Goal: Task Accomplishment & Management: Complete application form

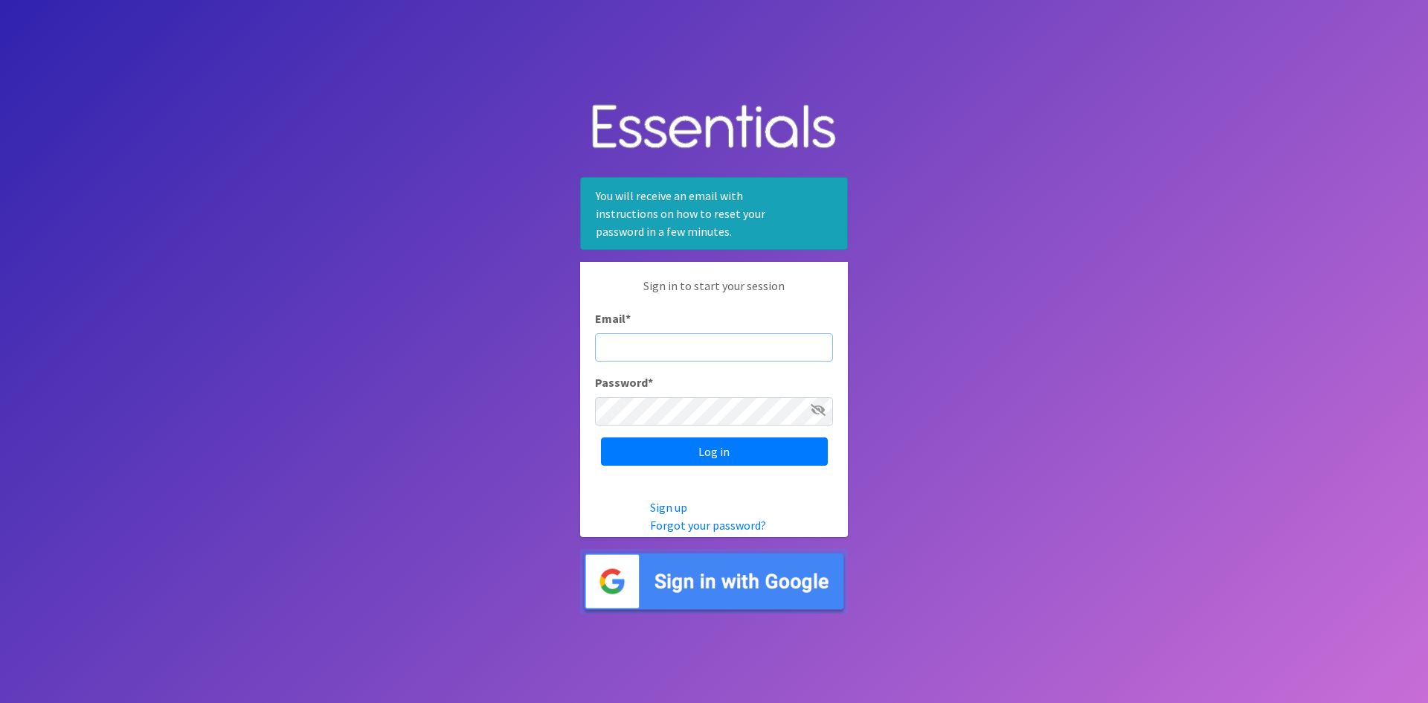
click at [645, 345] on input "Email *" at bounding box center [714, 347] width 238 height 28
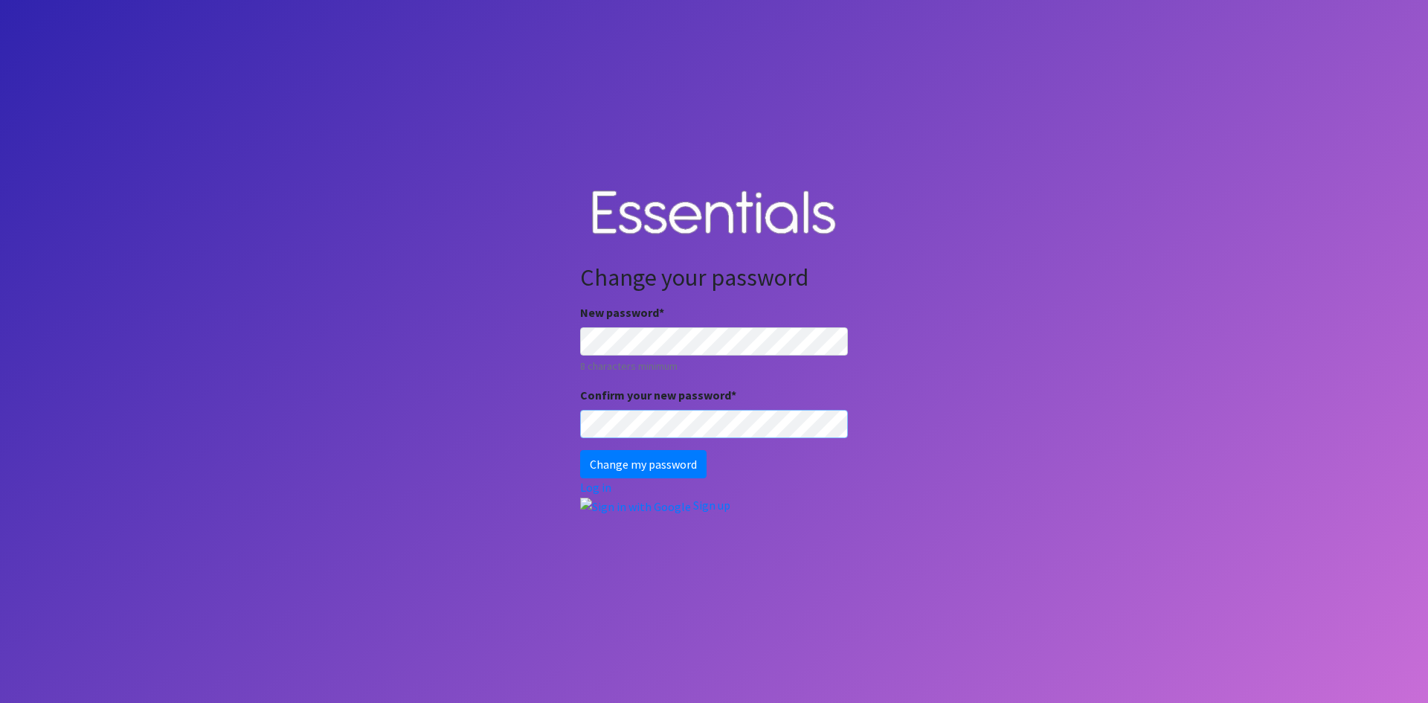
click at [580, 450] on input "Change my password" at bounding box center [643, 464] width 126 height 28
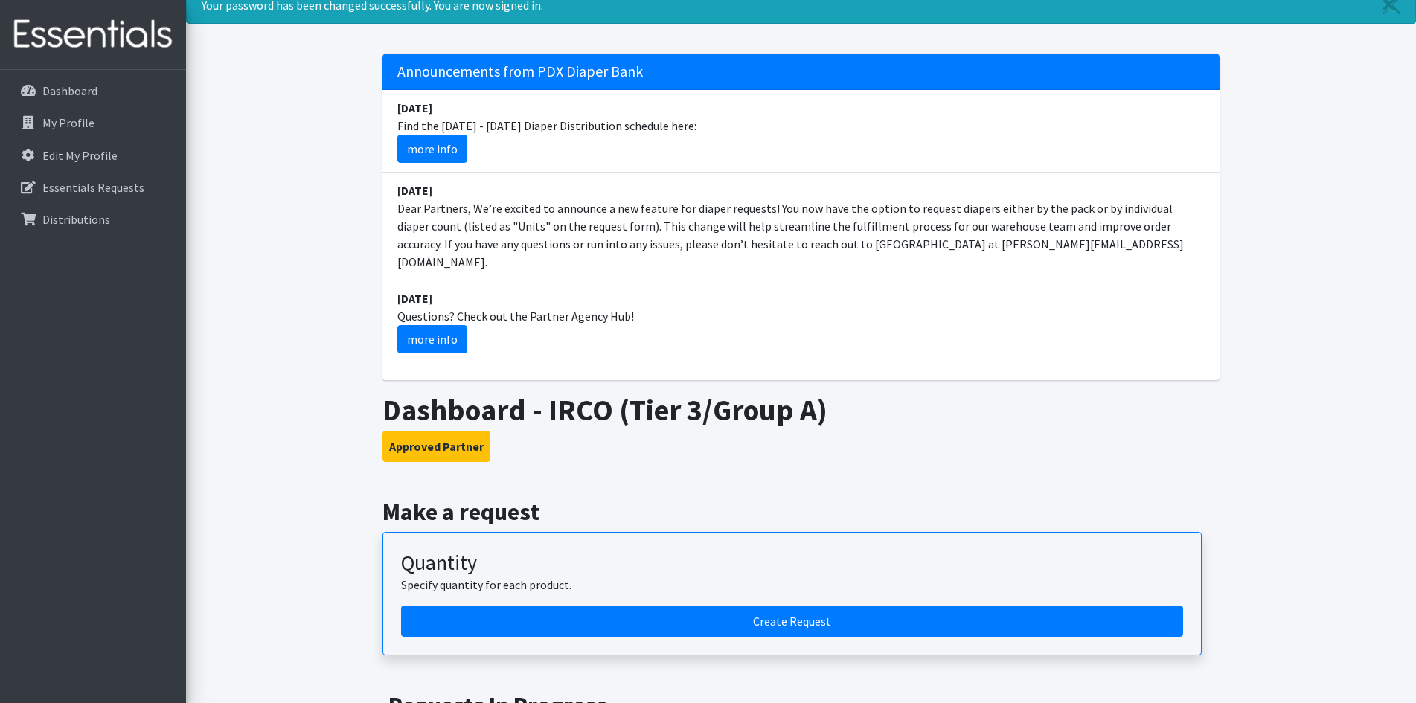
scroll to position [149, 0]
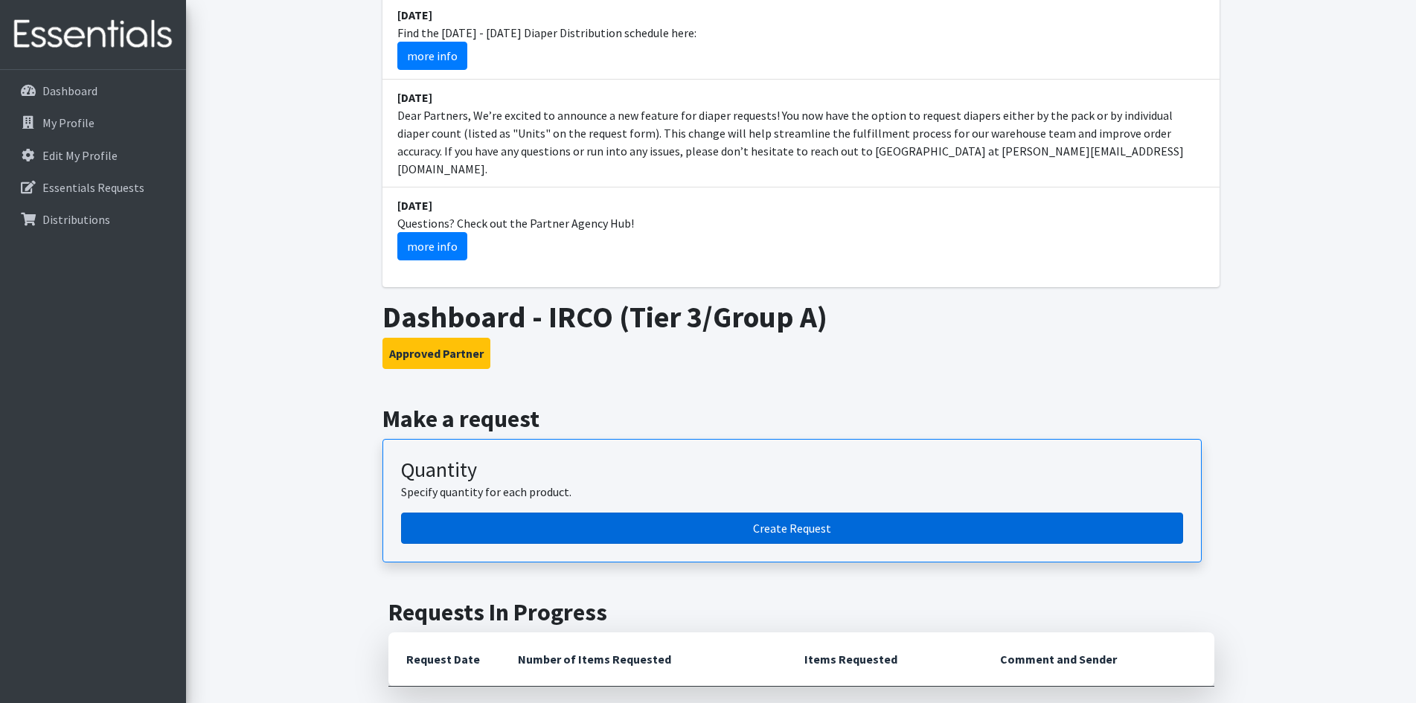
click at [748, 524] on link "Create Request" at bounding box center [792, 528] width 782 height 31
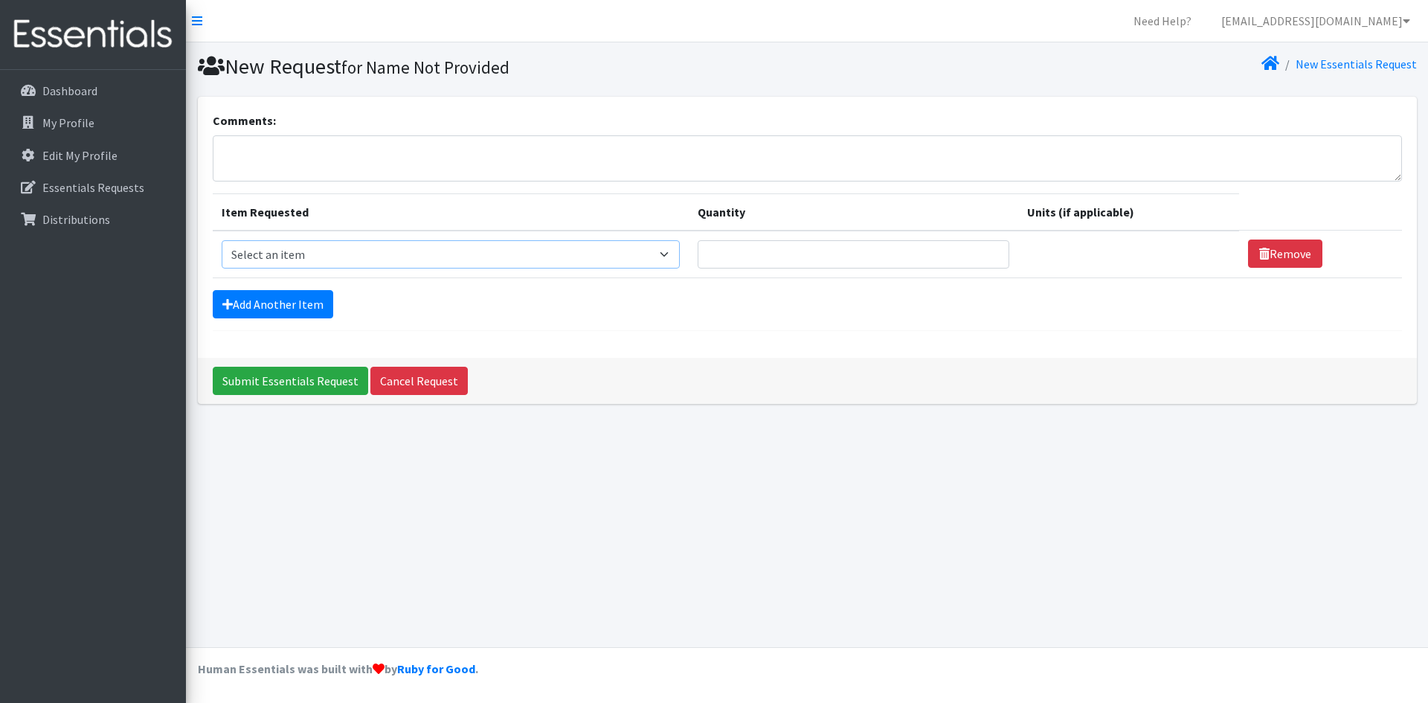
click at [678, 250] on select "Select an item Adult Briefs (Large, approx. 38"-56") Adult Briefs (Medium, appr…" at bounding box center [451, 254] width 459 height 28
click at [675, 257] on select "Select an item Adult Briefs (Large, approx. 38"-56") Adult Briefs (Medium, appr…" at bounding box center [451, 254] width 459 height 28
select select "1188"
click at [222, 240] on select "Select an item Adult Briefs (Large, approx. 38"-56") Adult Briefs (Medium, appr…" at bounding box center [451, 254] width 459 height 28
click at [277, 302] on link "Add Another Item" at bounding box center [273, 304] width 121 height 28
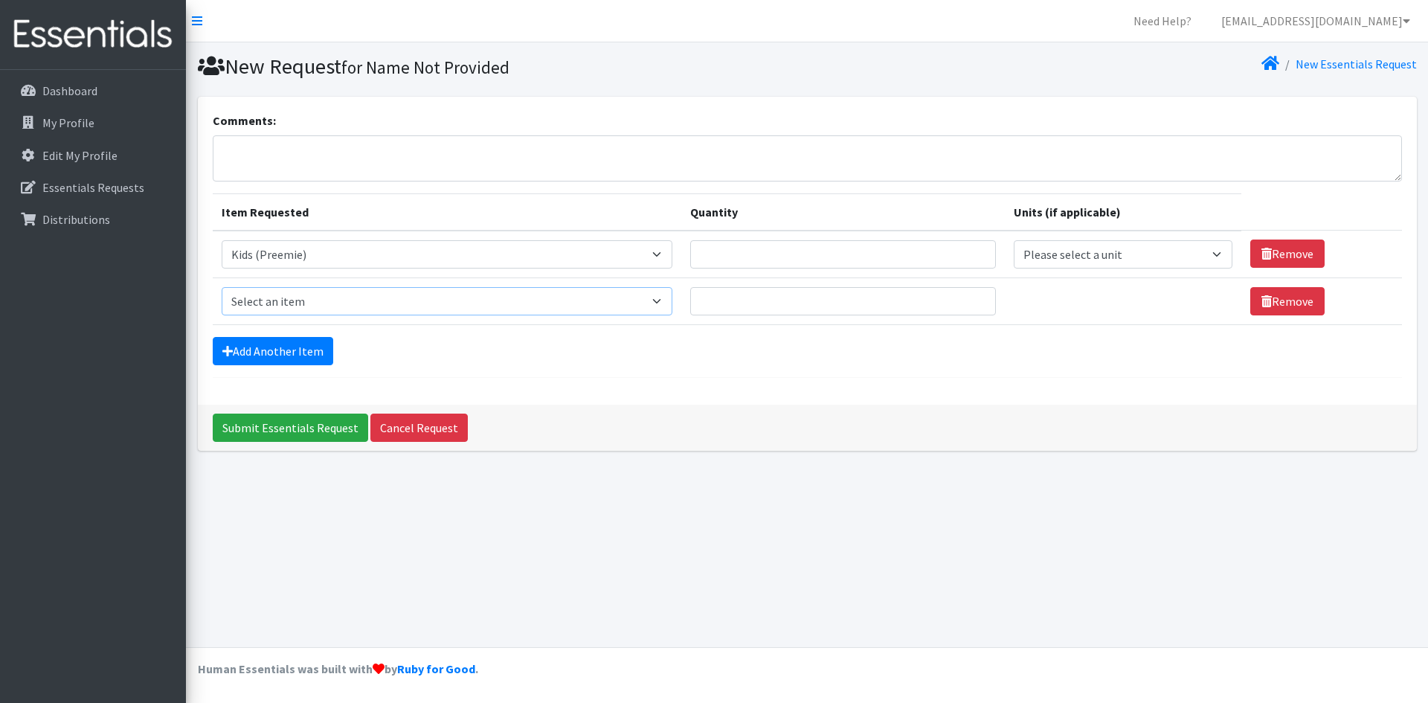
click at [661, 301] on select "Select an item Adult Briefs (Large, approx. 38"-56") Adult Briefs (Medium, appr…" at bounding box center [447, 301] width 451 height 28
select select "1182"
click at [222, 287] on select "Select an item Adult Briefs (Large, approx. 38"-56") Adult Briefs (Medium, appr…" at bounding box center [447, 301] width 451 height 28
click at [277, 354] on link "Add Another Item" at bounding box center [273, 351] width 121 height 28
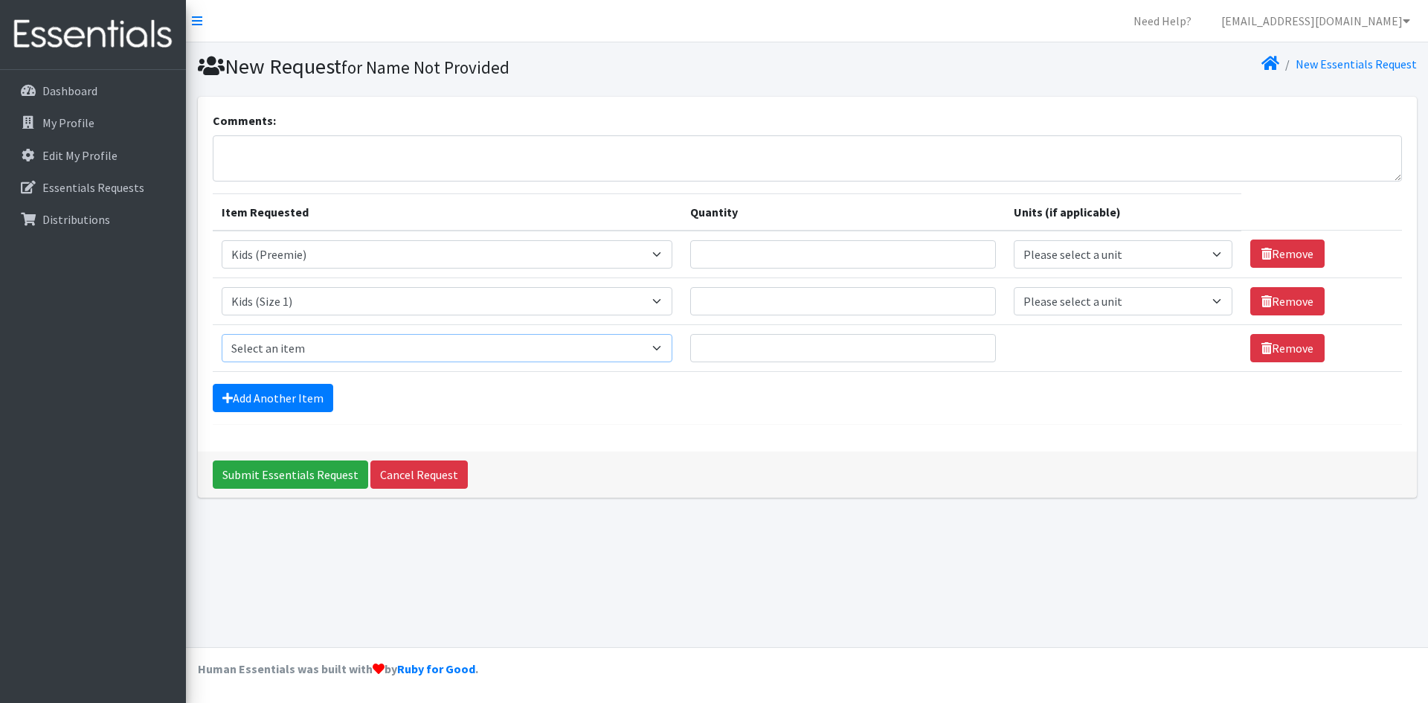
click at [662, 345] on select "Select an item Adult Briefs (Large, approx. 38"-56") Adult Briefs (Medium, appr…" at bounding box center [447, 348] width 451 height 28
select select "1183"
click at [222, 334] on select "Select an item Adult Briefs (Large, approx. 38"-56") Adult Briefs (Medium, appr…" at bounding box center [447, 348] width 451 height 28
click at [301, 399] on link "Add Another Item" at bounding box center [273, 398] width 121 height 28
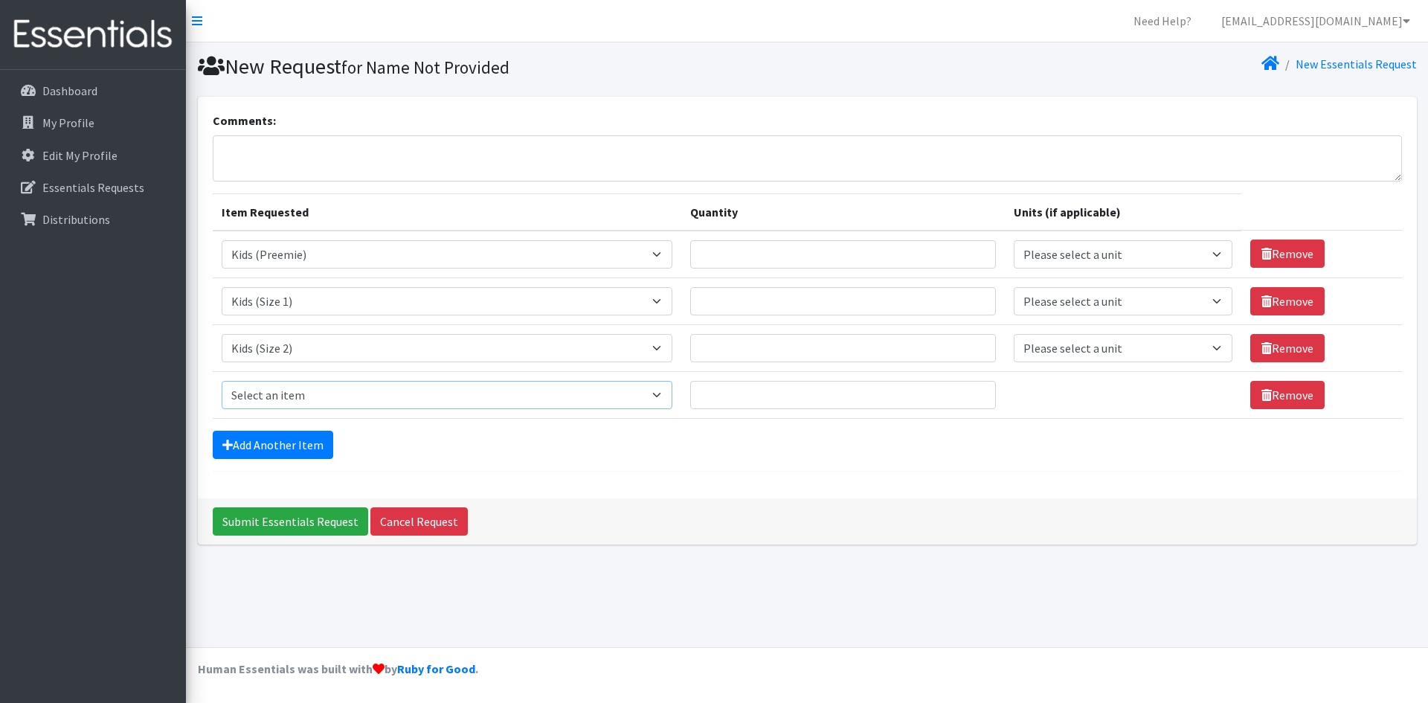
click at [591, 393] on select "Select an item Adult Briefs (Large, approx. 38"-56") Adult Briefs (Medium, appr…" at bounding box center [447, 395] width 451 height 28
select select "1186"
click at [222, 381] on select "Select an item Adult Briefs (Large, approx. 38"-56") Adult Briefs (Medium, appr…" at bounding box center [447, 395] width 451 height 28
click at [312, 441] on link "Add Another Item" at bounding box center [273, 445] width 121 height 28
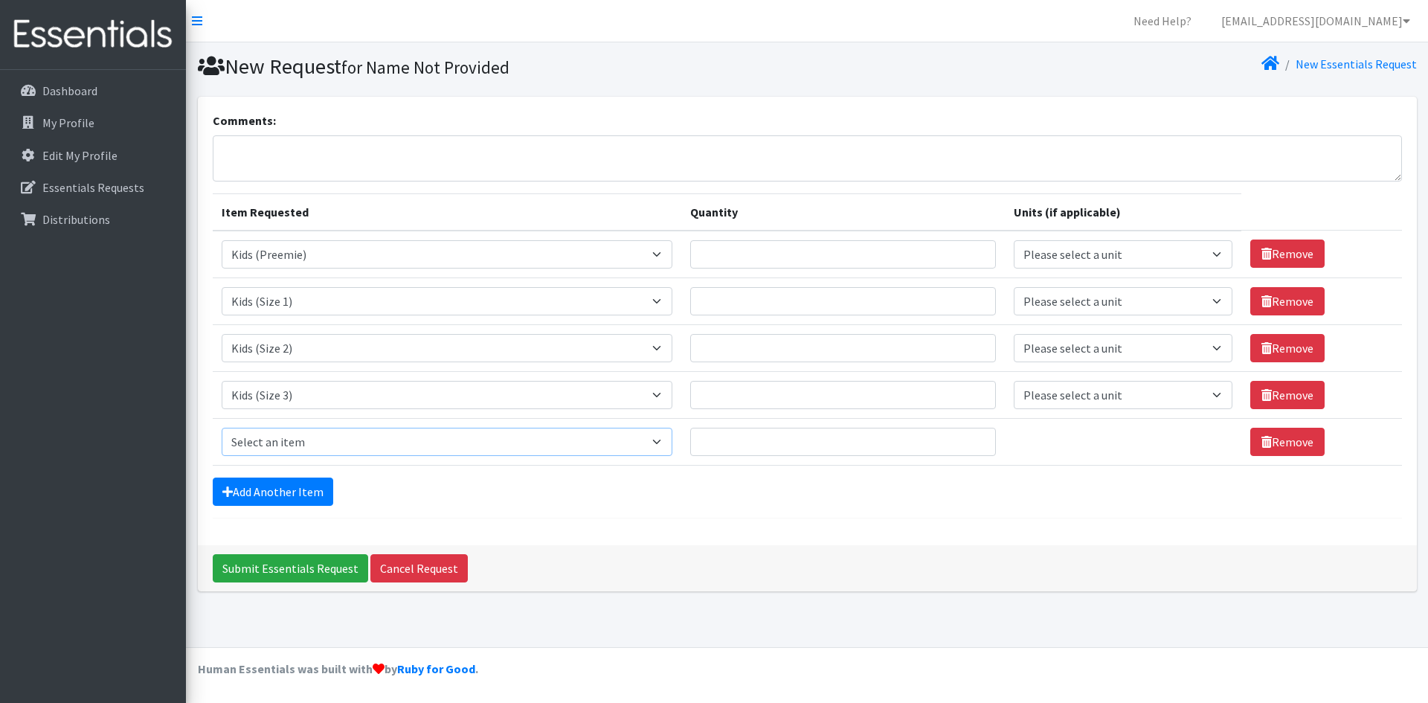
click at [318, 440] on select "Select an item Adult Briefs (Large, approx. 38"-56") Adult Briefs (Medium, appr…" at bounding box center [447, 442] width 451 height 28
select select "1161"
click at [222, 428] on select "Select an item Adult Briefs (Large, approx. 38"-56") Adult Briefs (Medium, appr…" at bounding box center [447, 442] width 451 height 28
click at [299, 492] on link "Add Another Item" at bounding box center [273, 492] width 121 height 28
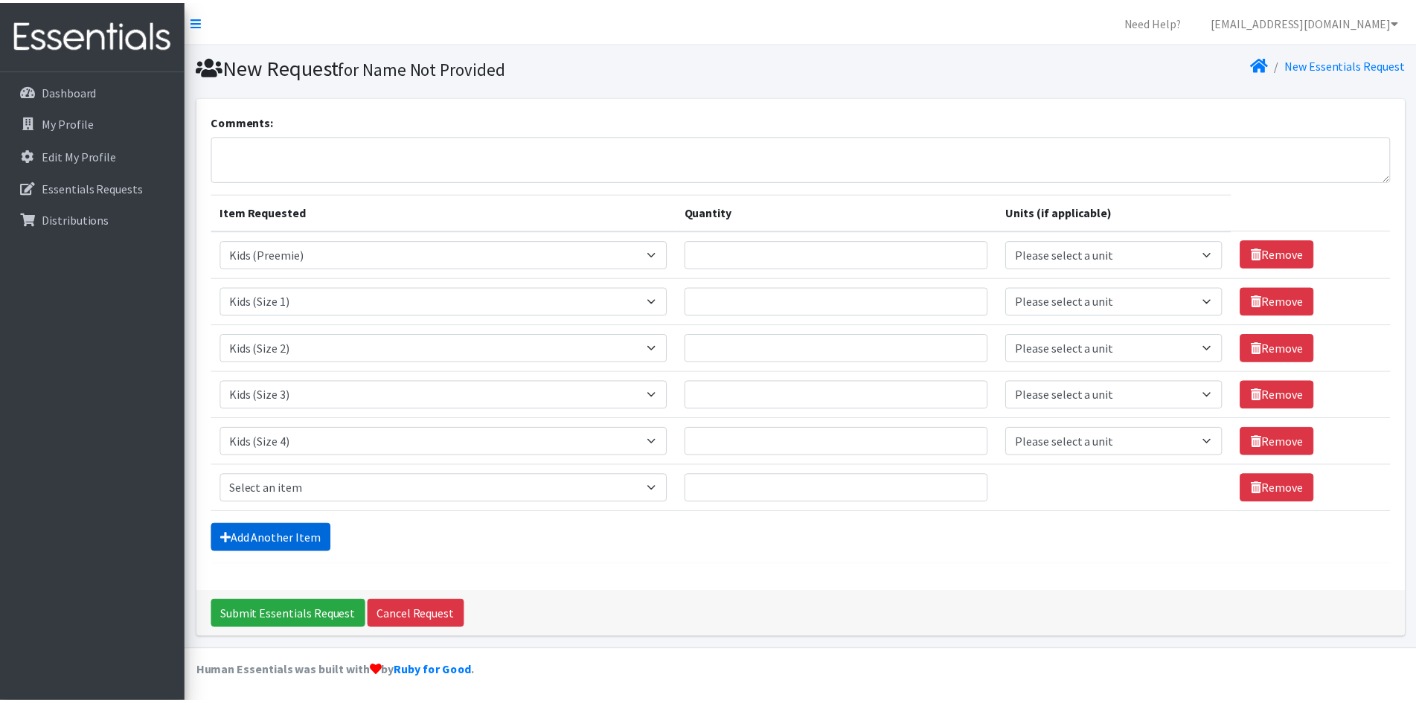
scroll to position [3, 0]
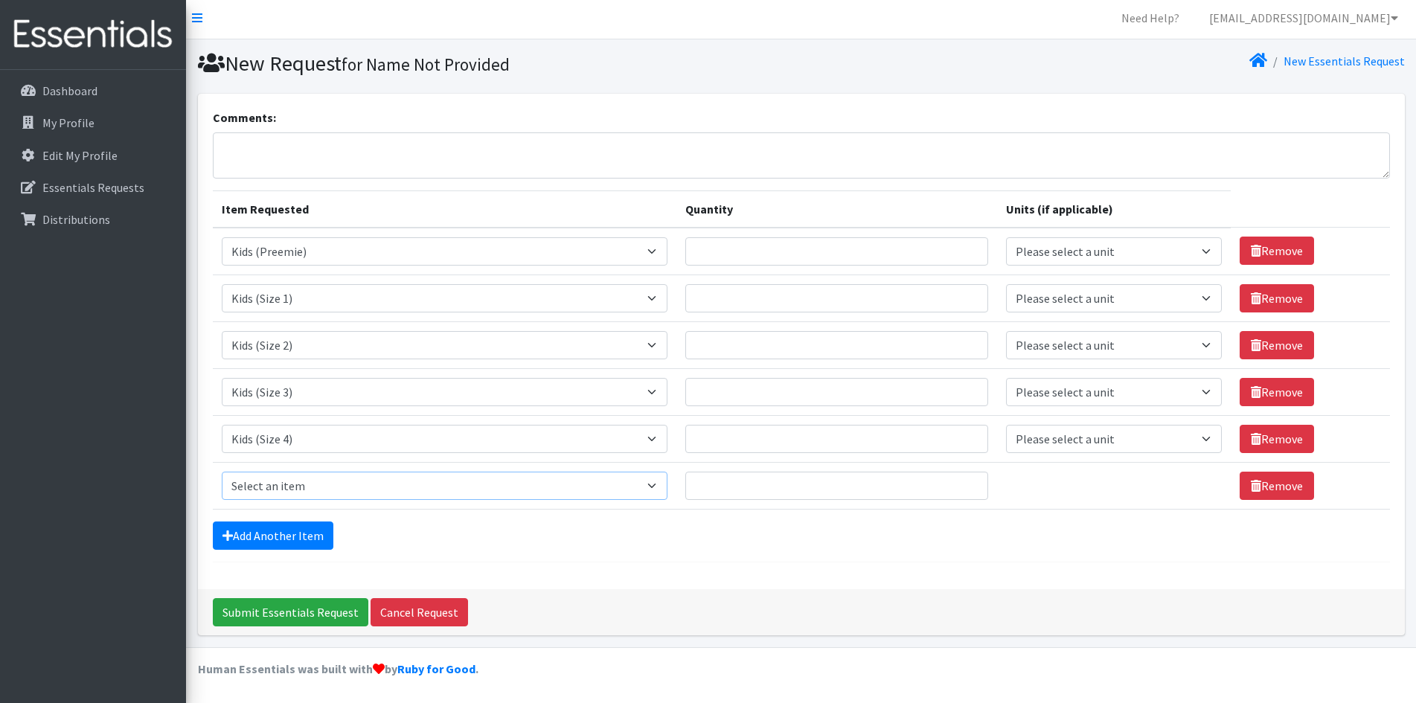
click at [305, 483] on select "Select an item Adult Briefs (Large, approx. 38"-56") Adult Briefs (Medium, appr…" at bounding box center [445, 486] width 446 height 28
select select "1162"
click at [222, 472] on select "Select an item Adult Briefs (Large, approx. 38"-56") Adult Briefs (Medium, appr…" at bounding box center [445, 486] width 446 height 28
click at [306, 542] on link "Add Another Item" at bounding box center [273, 535] width 121 height 28
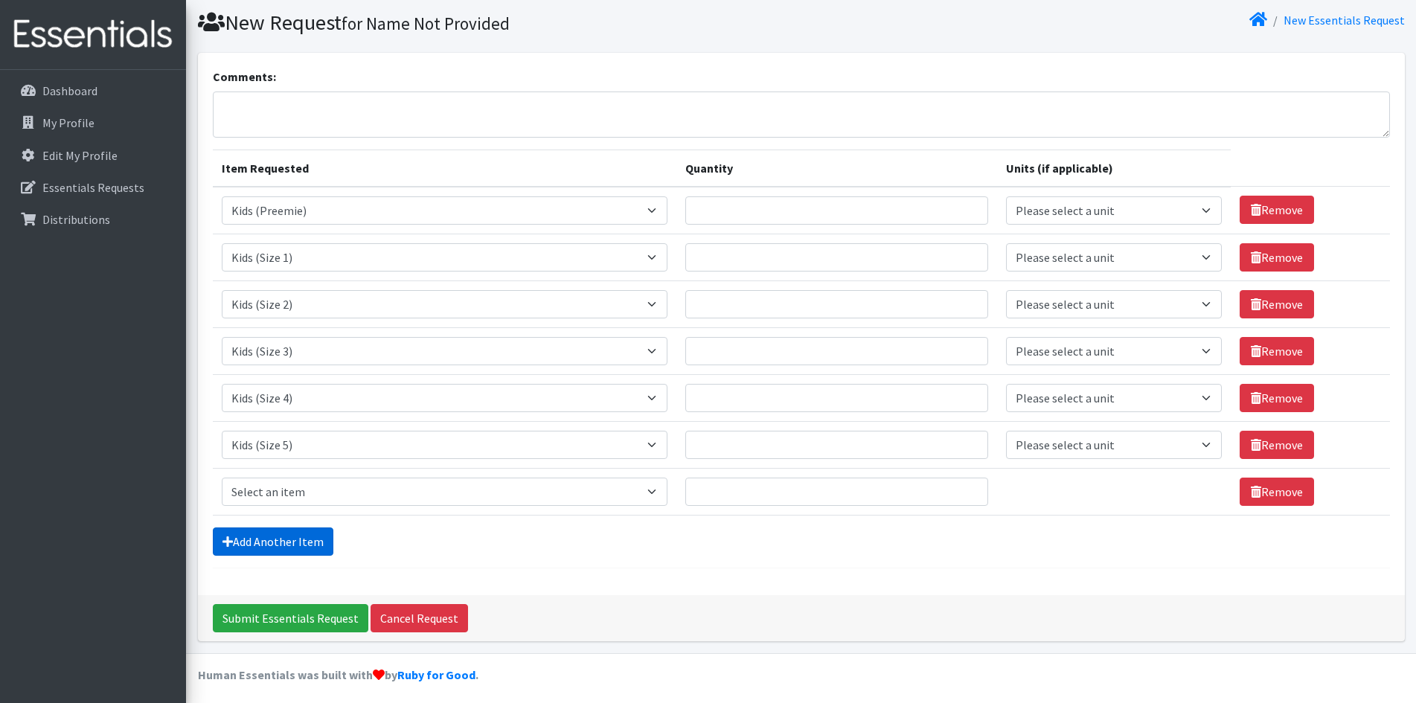
scroll to position [50, 0]
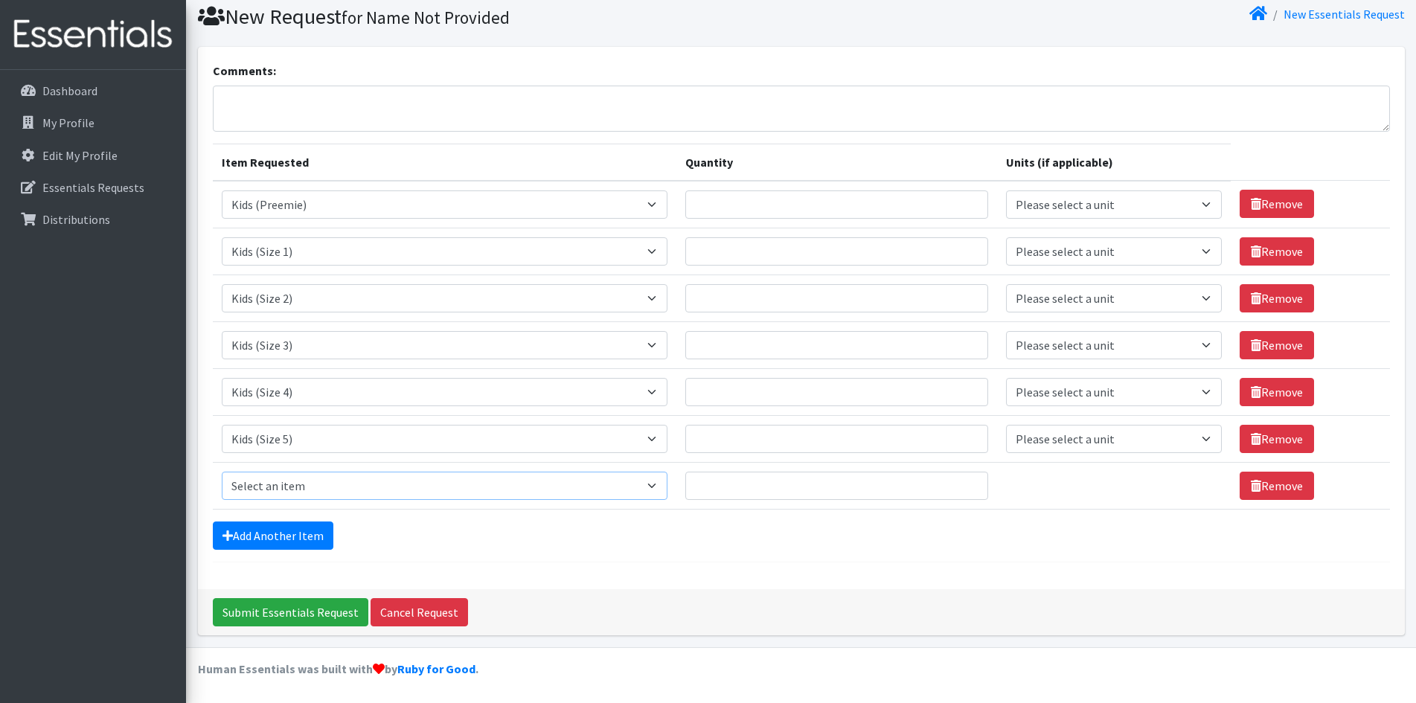
click at [335, 484] on select "Select an item Adult Briefs (Large, approx. 38"-56") Adult Briefs (Medium, appr…" at bounding box center [445, 486] width 446 height 28
select select "1164"
click at [222, 472] on select "Select an item Adult Briefs (Large, approx. 38"-56") Adult Briefs (Medium, appr…" at bounding box center [445, 486] width 446 height 28
click at [295, 532] on link "Add Another Item" at bounding box center [273, 535] width 121 height 28
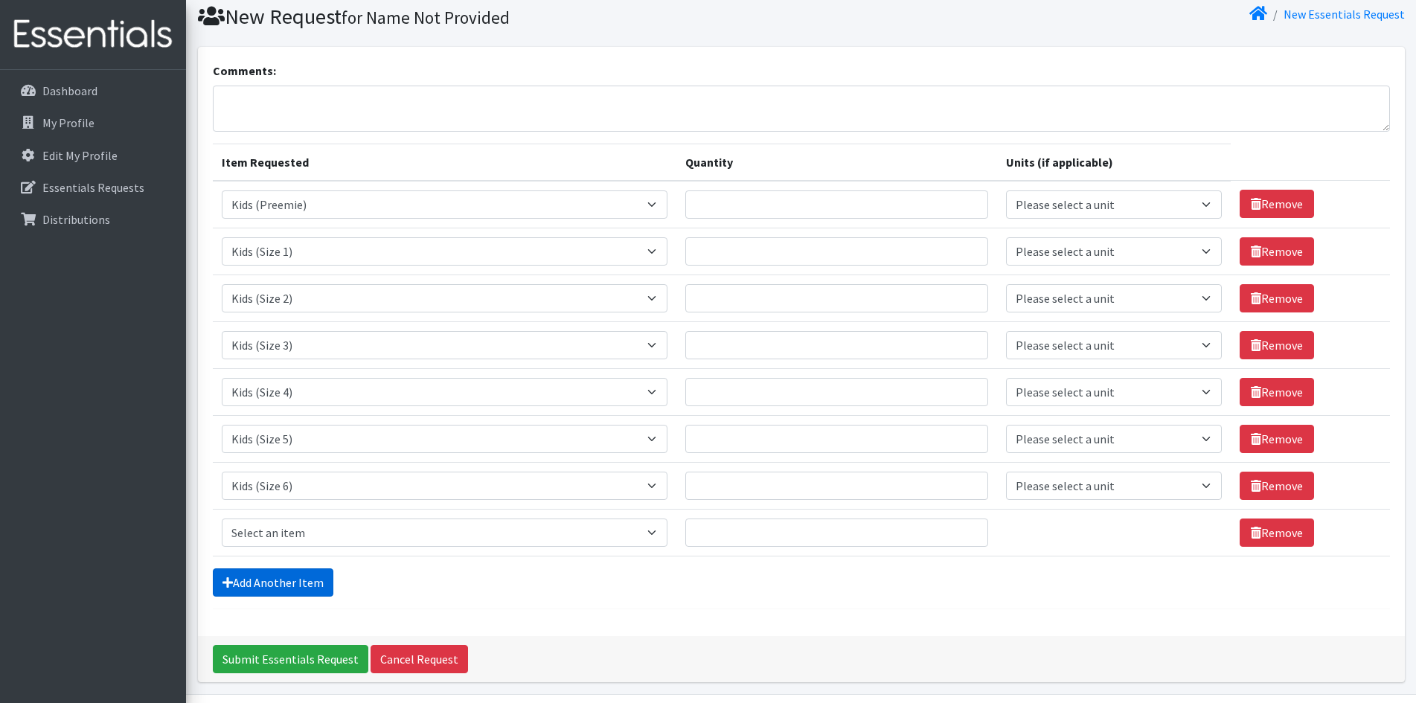
scroll to position [97, 0]
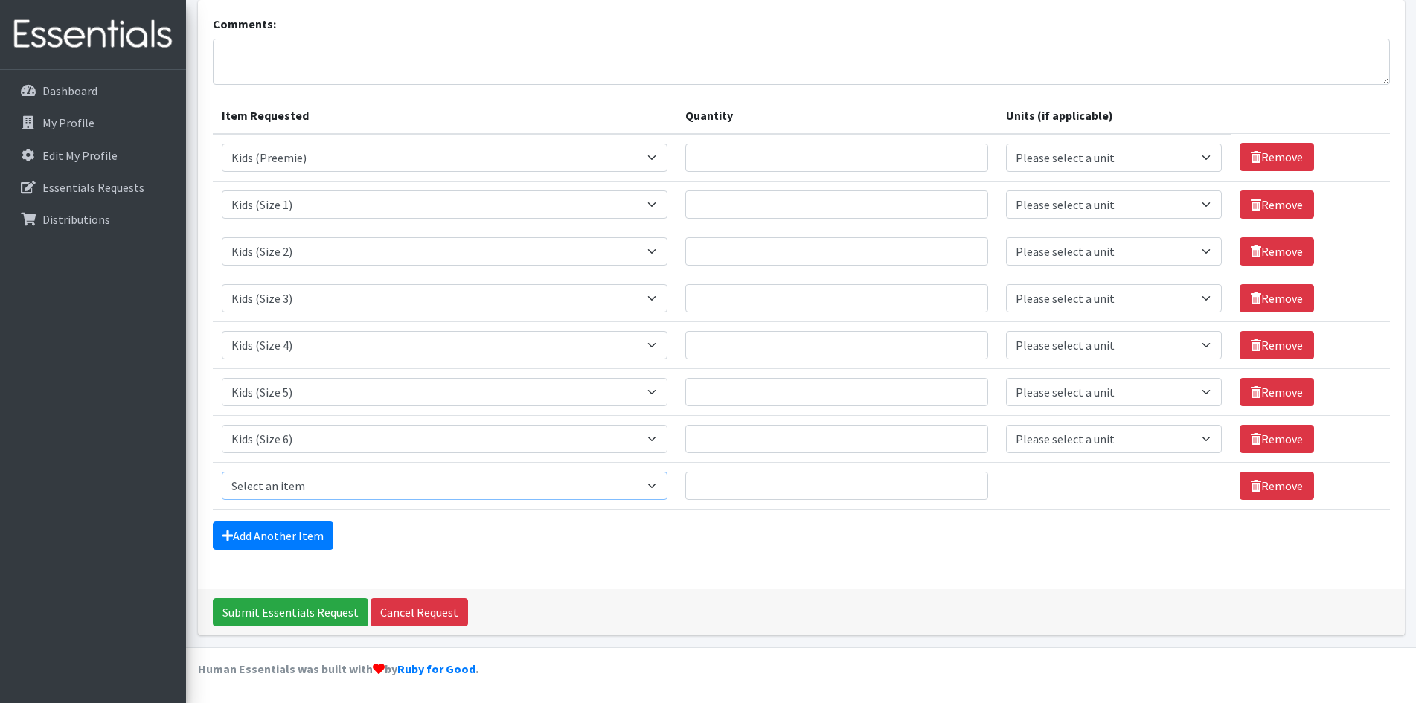
click at [293, 491] on select "Select an item Adult Briefs (Large, approx. 38"-56") Adult Briefs (Medium, appr…" at bounding box center [445, 486] width 446 height 28
select select "1631"
click at [222, 472] on select "Select an item Adult Briefs (Large, approx. 38"-56") Adult Briefs (Medium, appr…" at bounding box center [445, 486] width 446 height 28
click at [301, 533] on link "Add Another Item" at bounding box center [273, 535] width 121 height 28
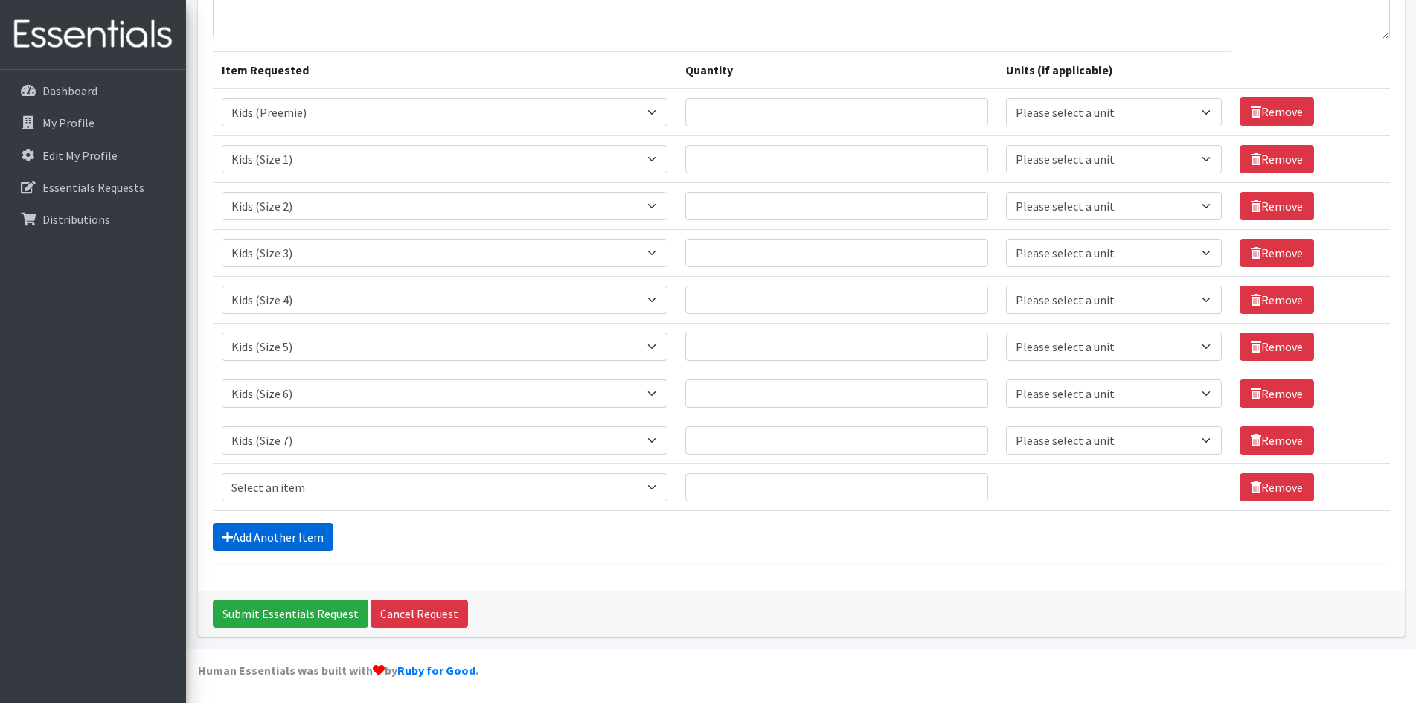
scroll to position [144, 0]
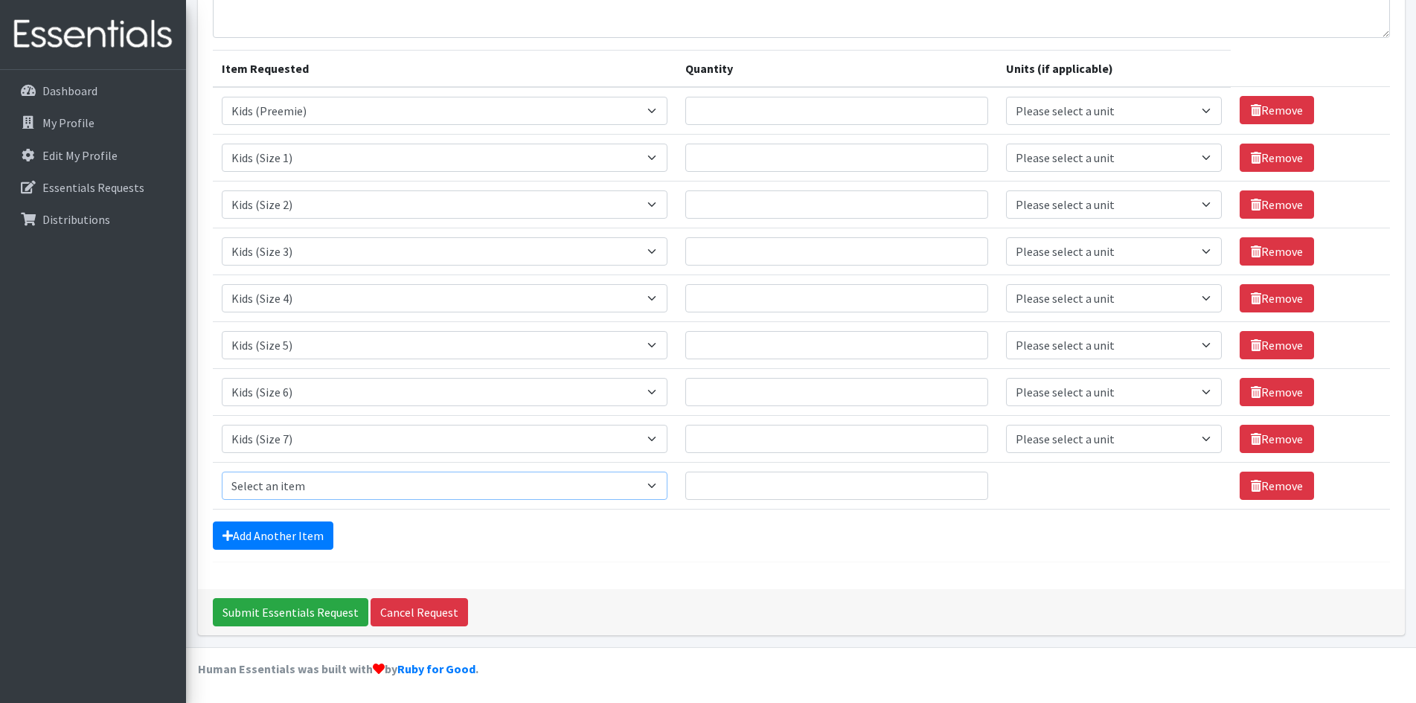
click at [327, 488] on select "Select an item Adult Briefs (Large, approx. 38"-56") Adult Briefs (Medium, appr…" at bounding box center [445, 486] width 446 height 28
select select "1171"
click at [222, 472] on select "Select an item Adult Briefs (Large, approx. 38"-56") Adult Briefs (Medium, appr…" at bounding box center [445, 486] width 446 height 28
click at [295, 542] on link "Add Another Item" at bounding box center [273, 535] width 121 height 28
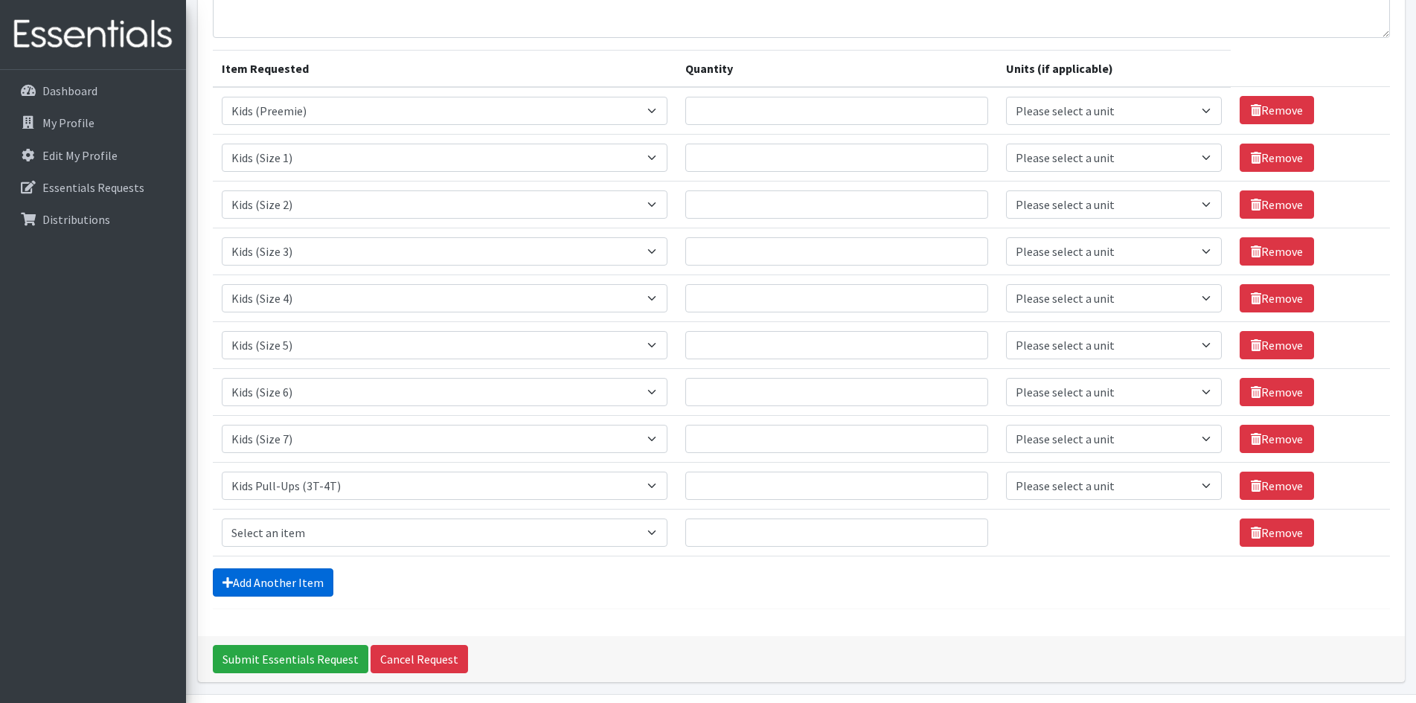
scroll to position [190, 0]
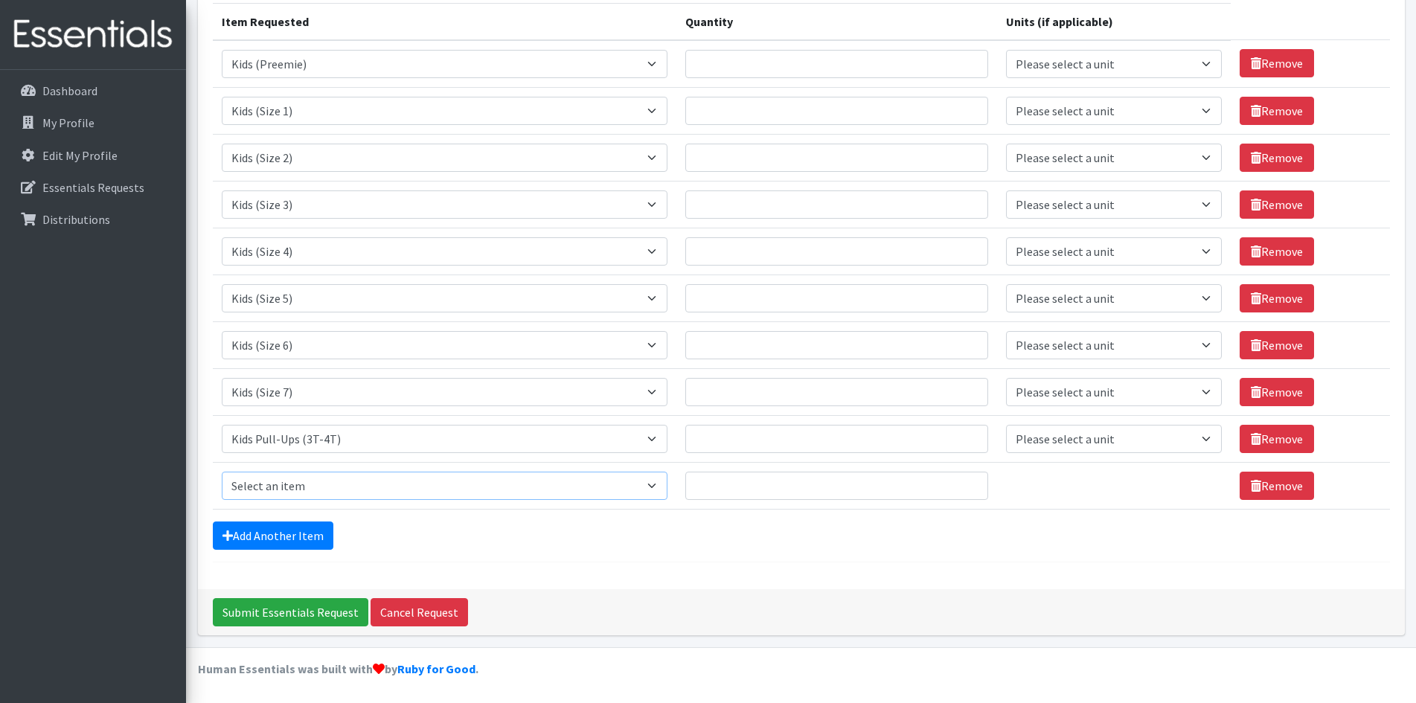
click at [298, 485] on select "Select an item Adult Briefs (Large, approx. 38"-56") Adult Briefs (Medium, appr…" at bounding box center [445, 486] width 446 height 28
select select "1165"
click at [222, 472] on select "Select an item Adult Briefs (Large, approx. 38"-56") Adult Briefs (Medium, appr…" at bounding box center [445, 486] width 446 height 28
click at [279, 529] on link "Add Another Item" at bounding box center [273, 535] width 121 height 28
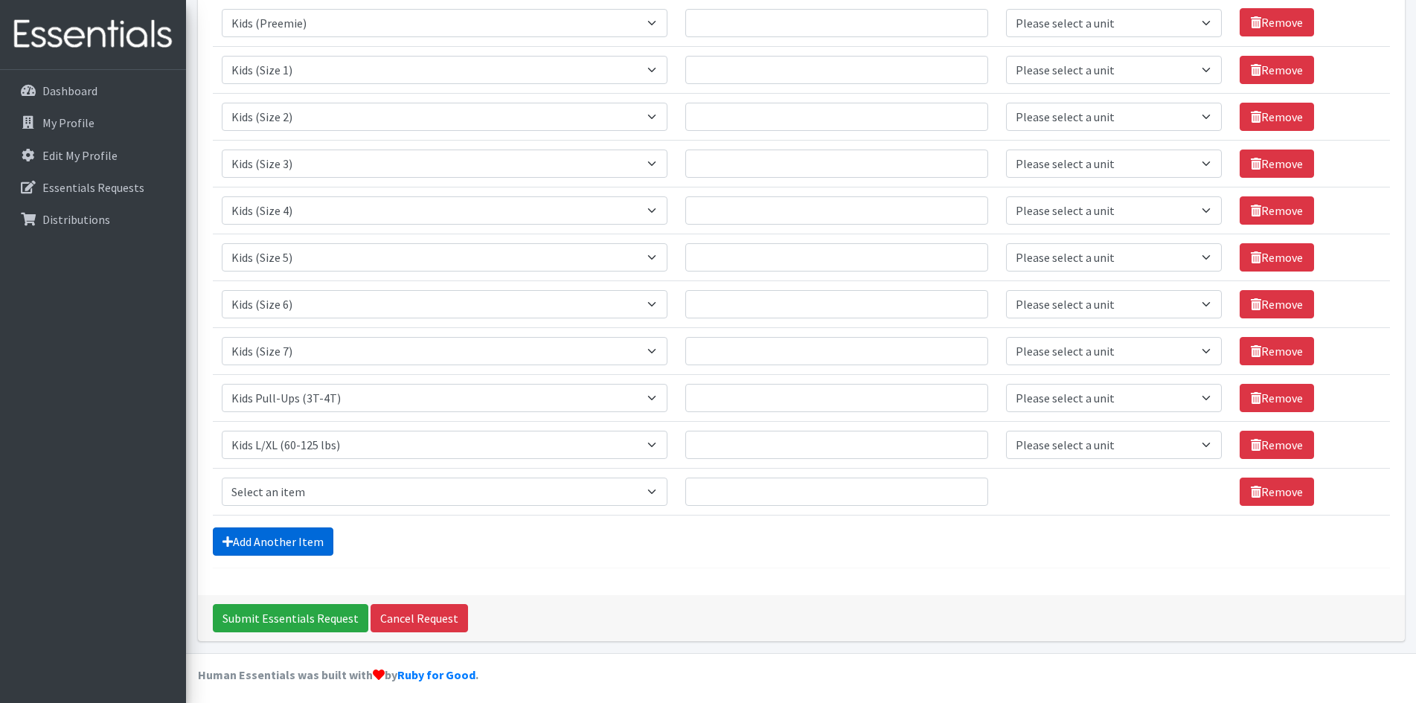
scroll to position [237, 0]
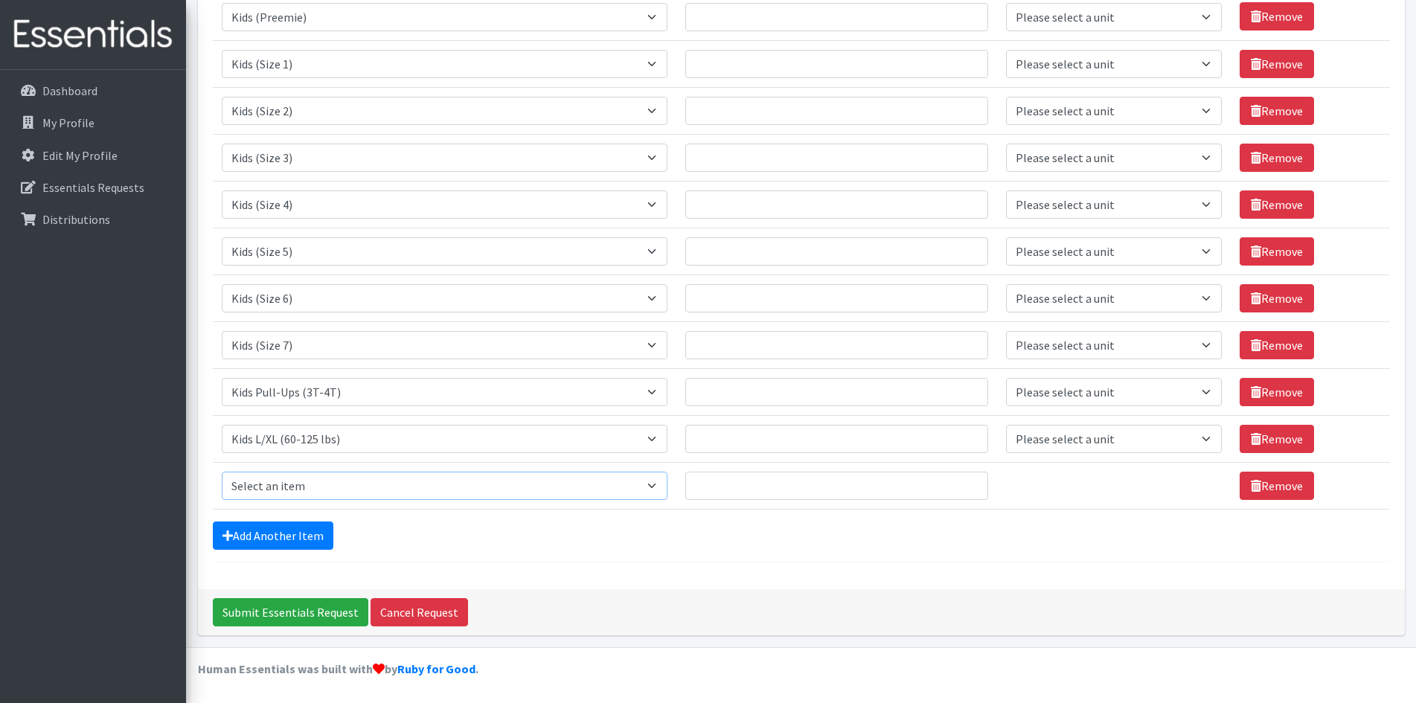
click at [296, 487] on select "Select an item Adult Briefs (Large, approx. 38"-56") Adult Briefs (Medium, appr…" at bounding box center [445, 486] width 446 height 28
select select "5111"
click at [222, 472] on select "Select an item Adult Briefs (Large, approx. 38"-56") Adult Briefs (Medium, appr…" at bounding box center [445, 486] width 446 height 28
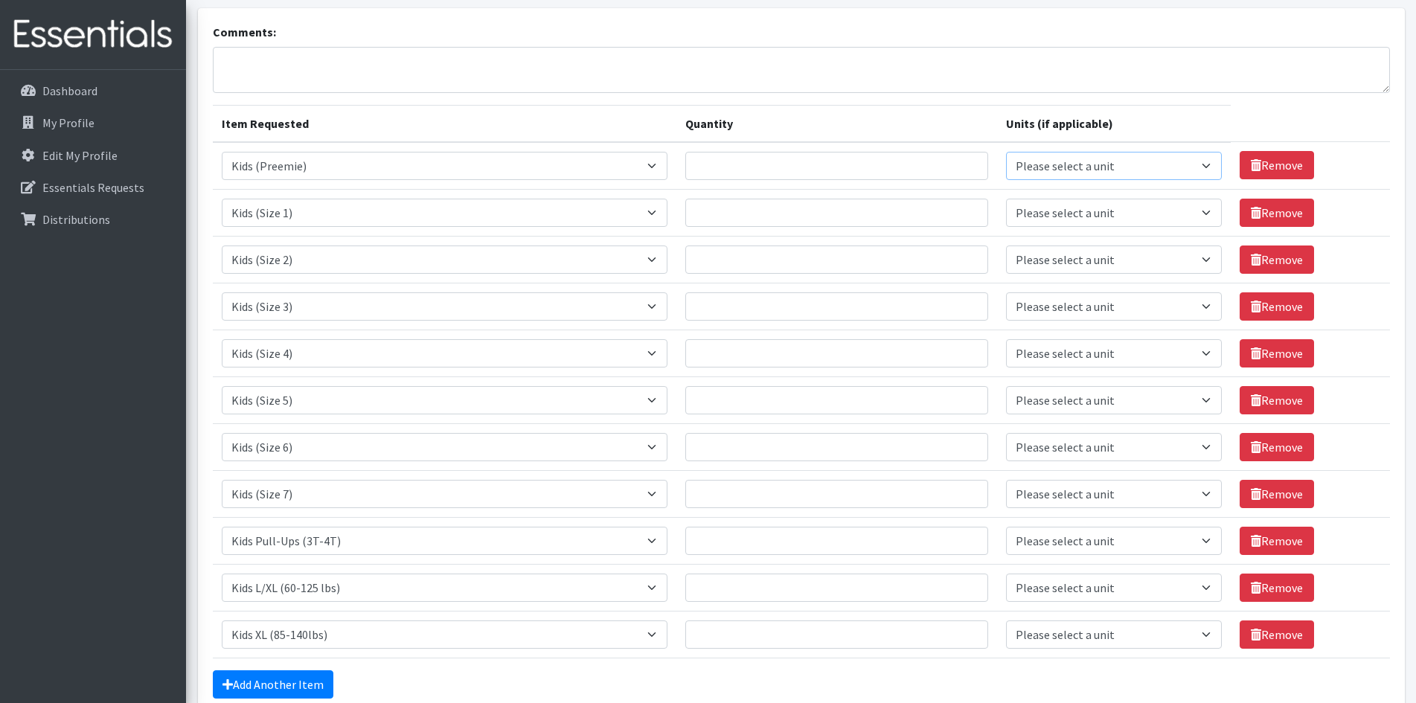
click at [1200, 167] on select "Please select a unit units packs" at bounding box center [1114, 166] width 216 height 28
select select "pack"
click at [1006, 152] on select "Please select a unit units packs" at bounding box center [1114, 166] width 216 height 28
click at [1201, 205] on select "Please select a unit units packs" at bounding box center [1114, 213] width 216 height 28
select select "pack"
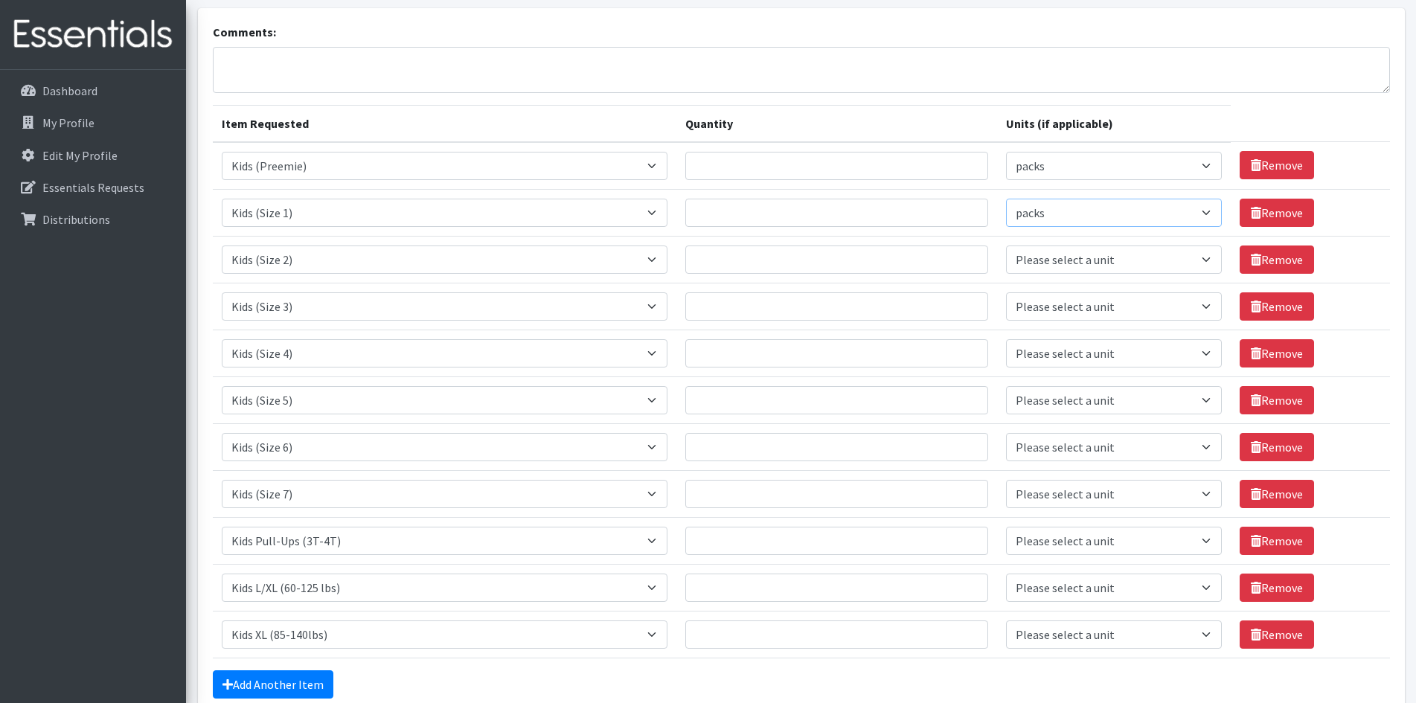
click at [1006, 199] on select "Please select a unit units packs" at bounding box center [1114, 213] width 216 height 28
click at [1181, 256] on select "Please select a unit units packs" at bounding box center [1114, 259] width 216 height 28
select select "pack"
click at [1006, 245] on select "Please select a unit units packs" at bounding box center [1114, 259] width 216 height 28
click at [1174, 304] on select "Please select a unit units packs" at bounding box center [1114, 306] width 216 height 28
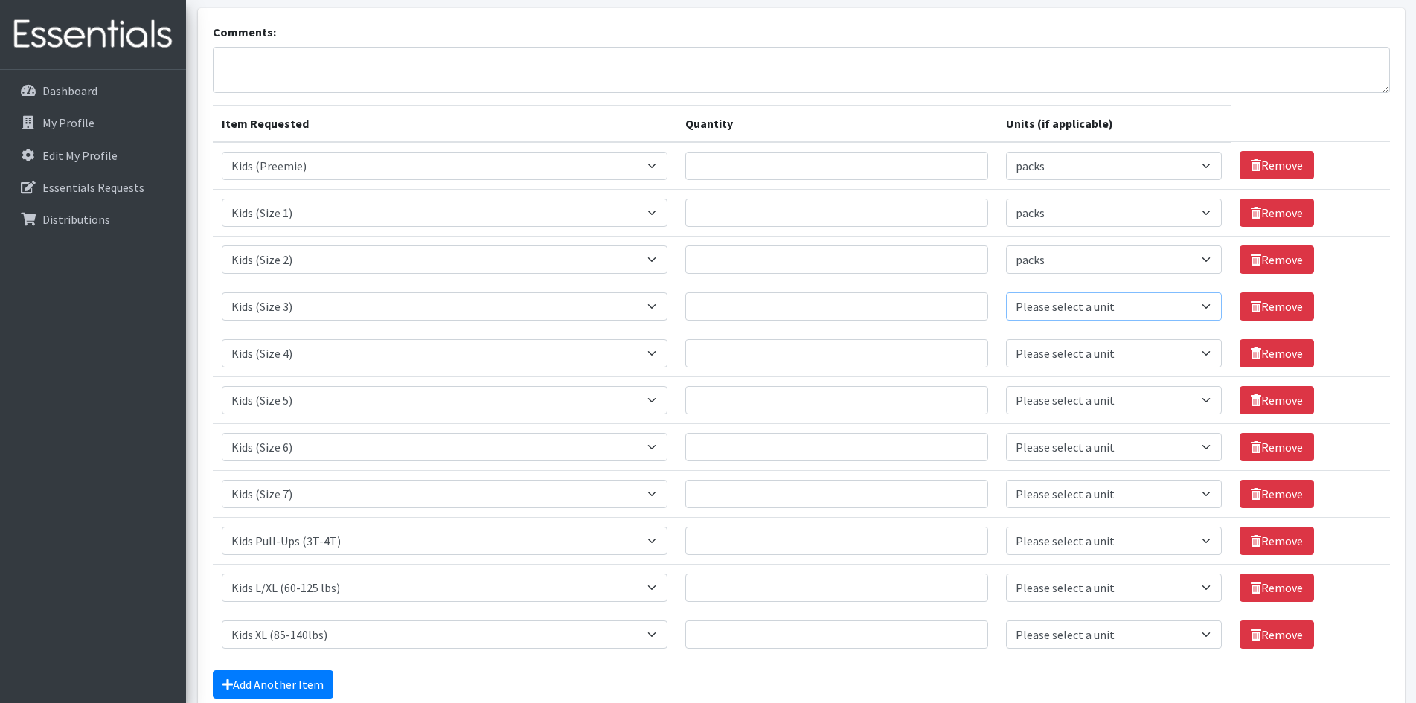
select select "pack"
click at [1006, 292] on select "Please select a unit units packs" at bounding box center [1114, 306] width 216 height 28
click at [1155, 358] on select "Please select a unit units packs" at bounding box center [1114, 353] width 216 height 28
select select "pack"
click at [1006, 339] on select "Please select a unit units packs" at bounding box center [1114, 353] width 216 height 28
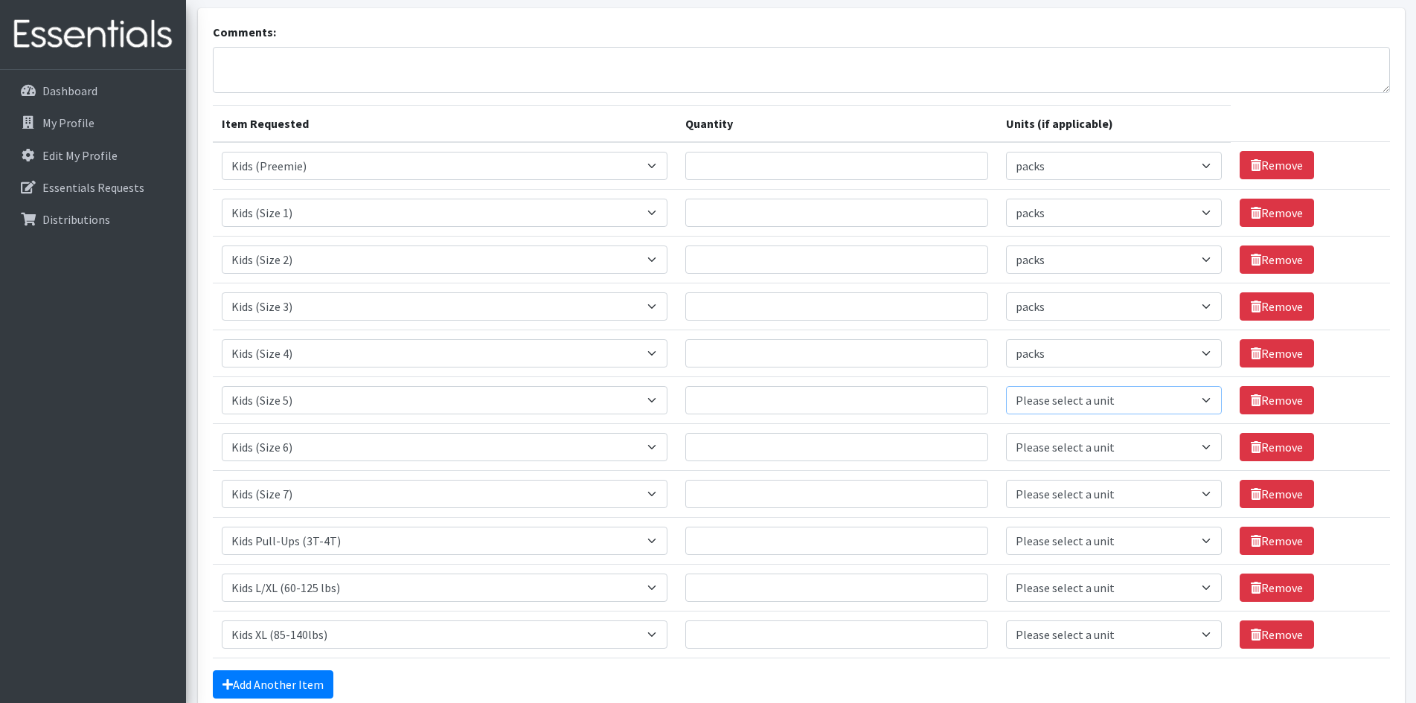
click at [1118, 397] on select "Please select a unit units packs" at bounding box center [1114, 400] width 216 height 28
select select "pack"
click at [1006, 386] on select "Please select a unit units packs" at bounding box center [1114, 400] width 216 height 28
click at [1117, 449] on select "Please select a unit units packs" at bounding box center [1114, 447] width 216 height 28
select select "pack"
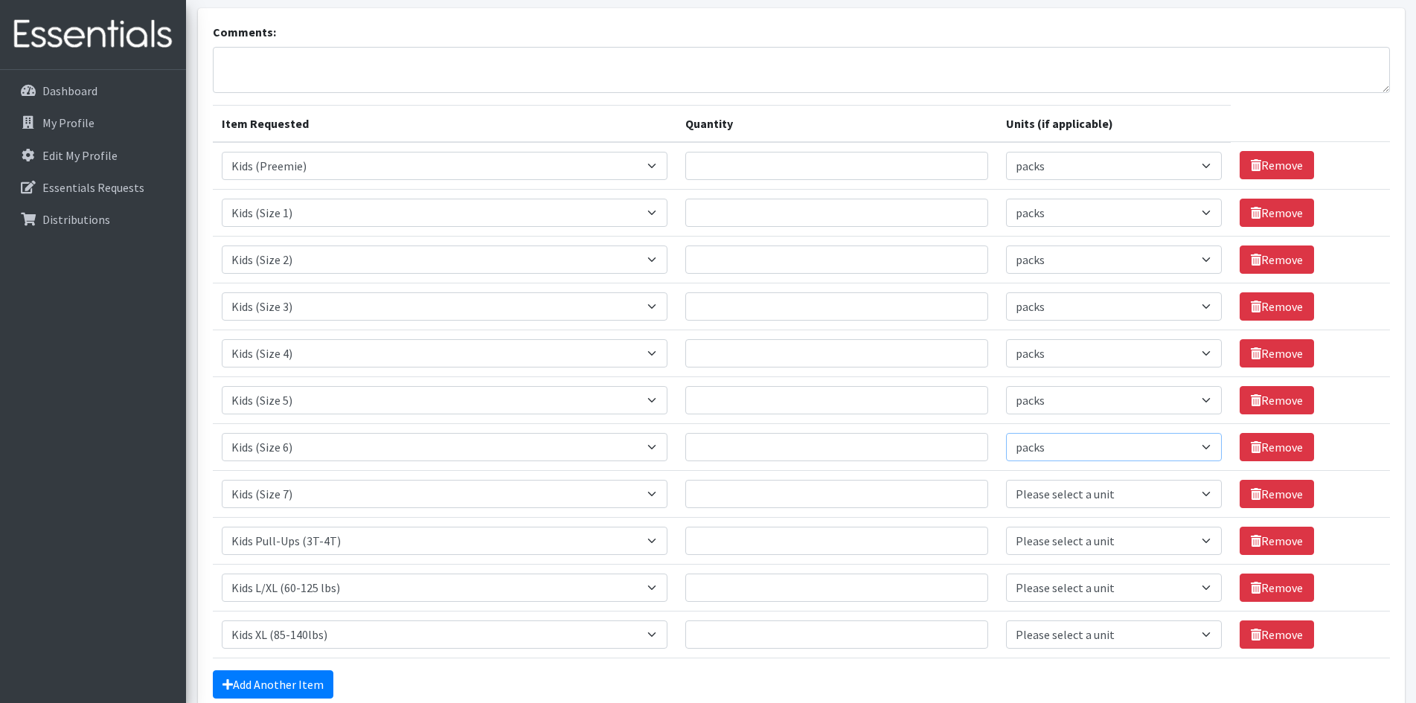
click at [1006, 433] on select "Please select a unit units packs" at bounding box center [1114, 447] width 216 height 28
click at [1111, 498] on select "Please select a unit units packs" at bounding box center [1114, 494] width 216 height 28
select select "pack"
click at [1006, 480] on select "Please select a unit units packs" at bounding box center [1114, 494] width 216 height 28
drag, startPoint x: 1100, startPoint y: 537, endPoint x: 1116, endPoint y: 550, distance: 20.1
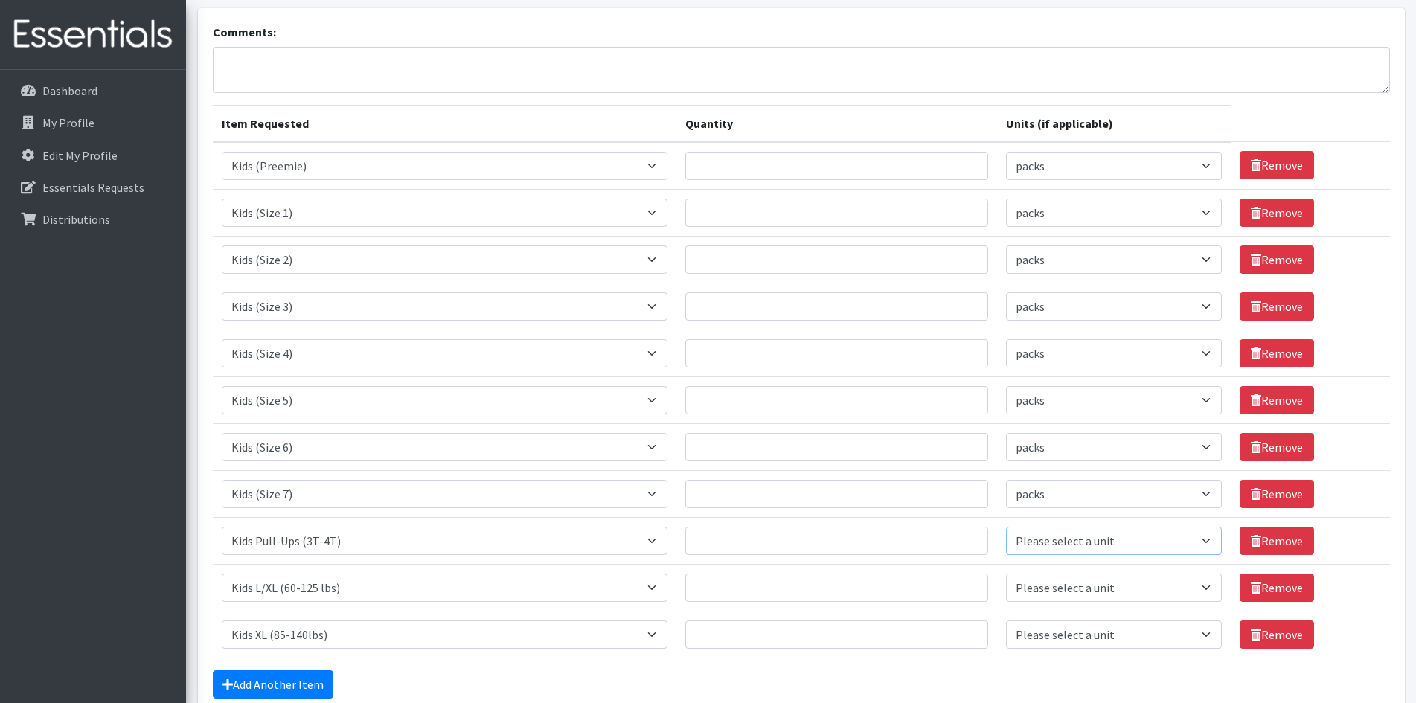
click at [1100, 537] on select "Please select a unit units packs" at bounding box center [1114, 541] width 216 height 28
select select "pack"
click at [1006, 527] on select "Please select a unit units packs" at bounding box center [1114, 541] width 216 height 28
drag, startPoint x: 1109, startPoint y: 591, endPoint x: 1110, endPoint y: 600, distance: 9.0
click at [1109, 591] on select "Please select a unit units packs" at bounding box center [1114, 588] width 216 height 28
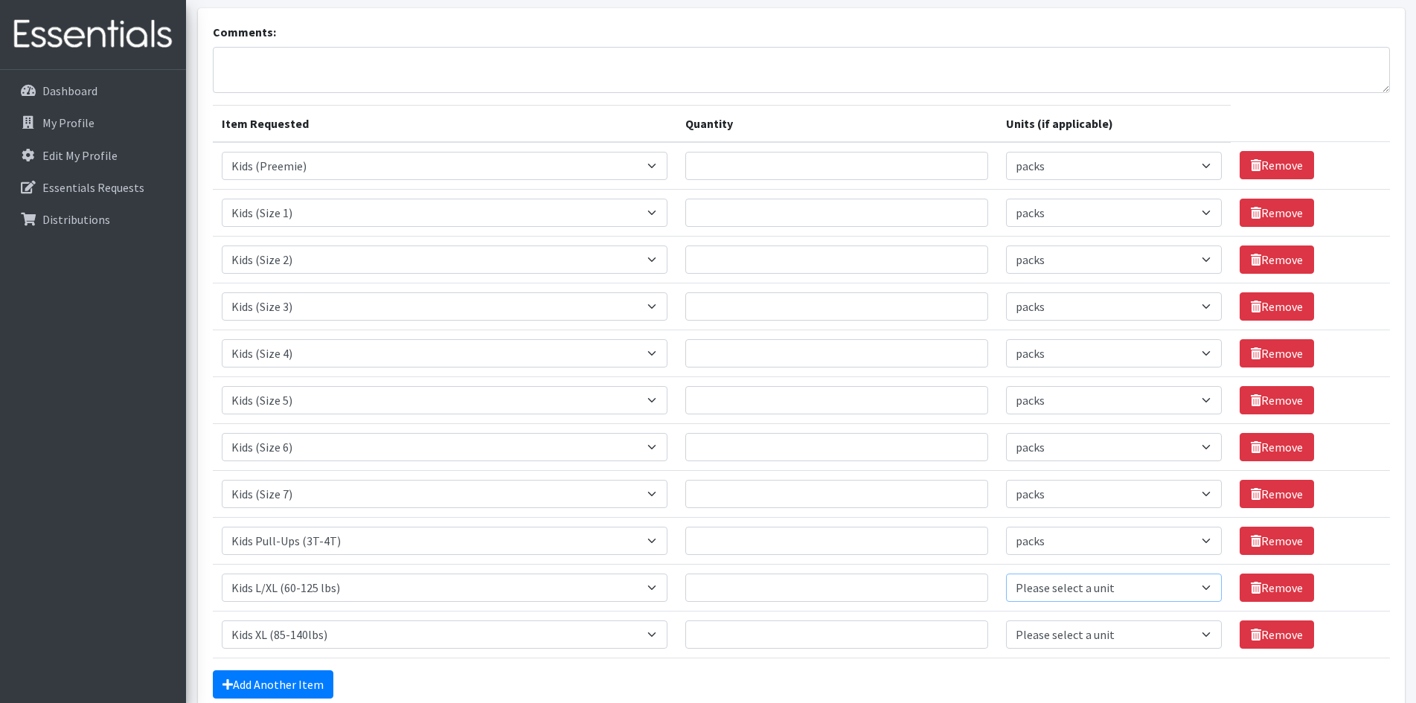
select select "pack"
click at [1006, 574] on select "Please select a unit units packs" at bounding box center [1114, 588] width 216 height 28
click at [1106, 634] on select "Please select a unit units packs" at bounding box center [1114, 634] width 216 height 28
select select "pack"
click at [1006, 620] on select "Please select a unit units packs" at bounding box center [1114, 634] width 216 height 28
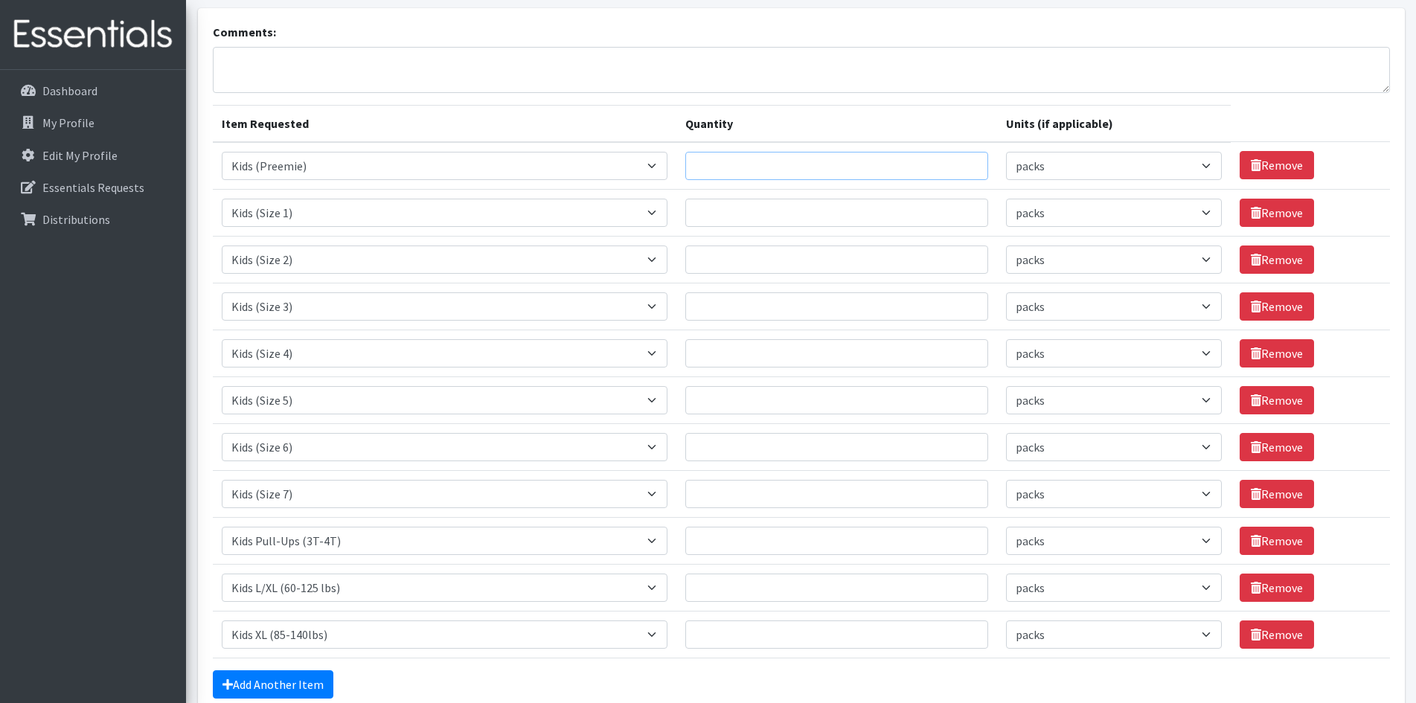
click at [736, 164] on input "Quantity" at bounding box center [836, 166] width 303 height 28
type input "1"
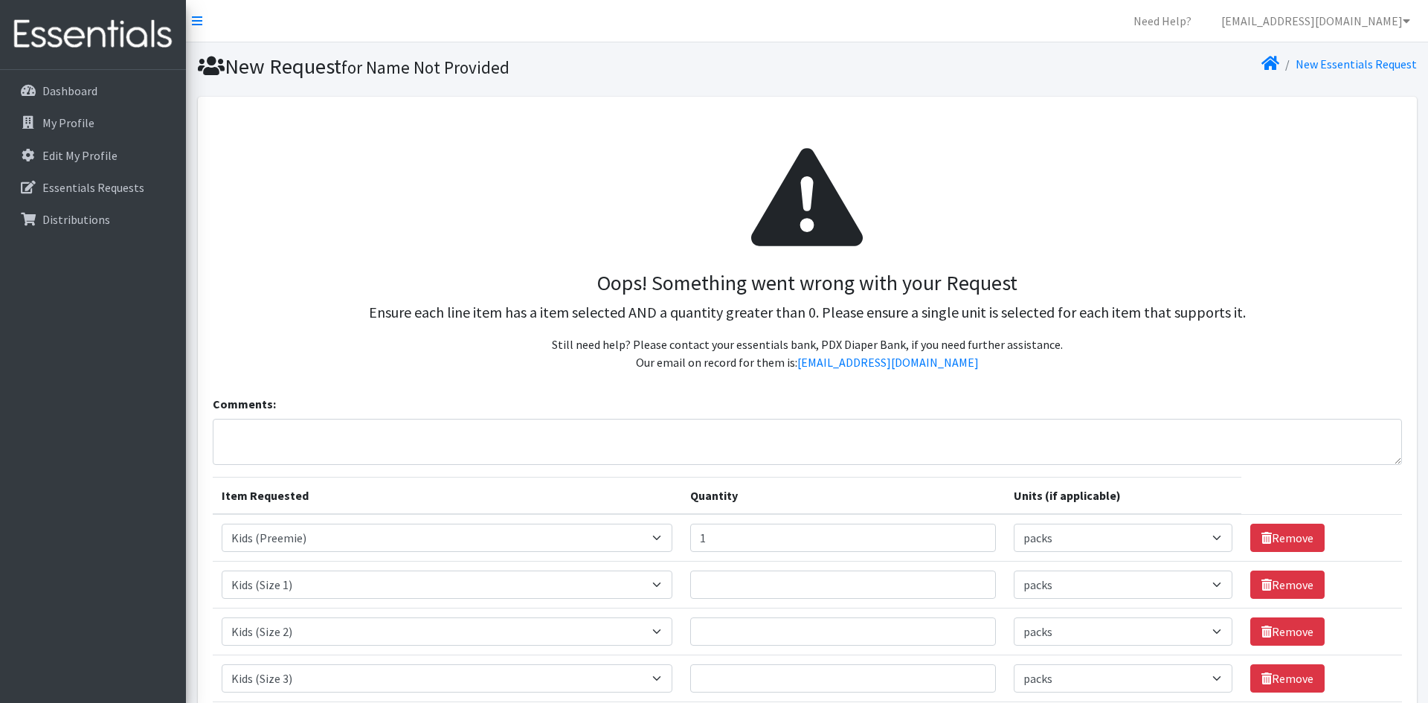
select select "pack"
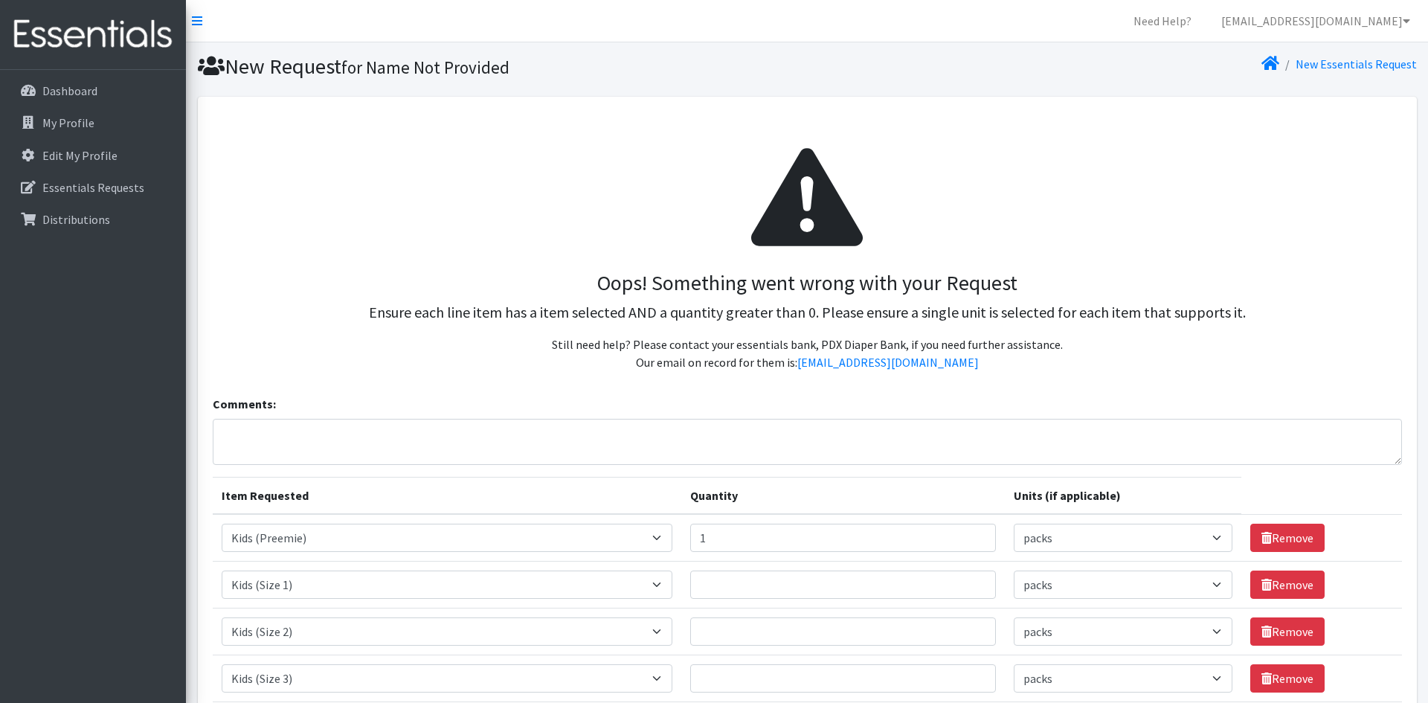
select select "pack"
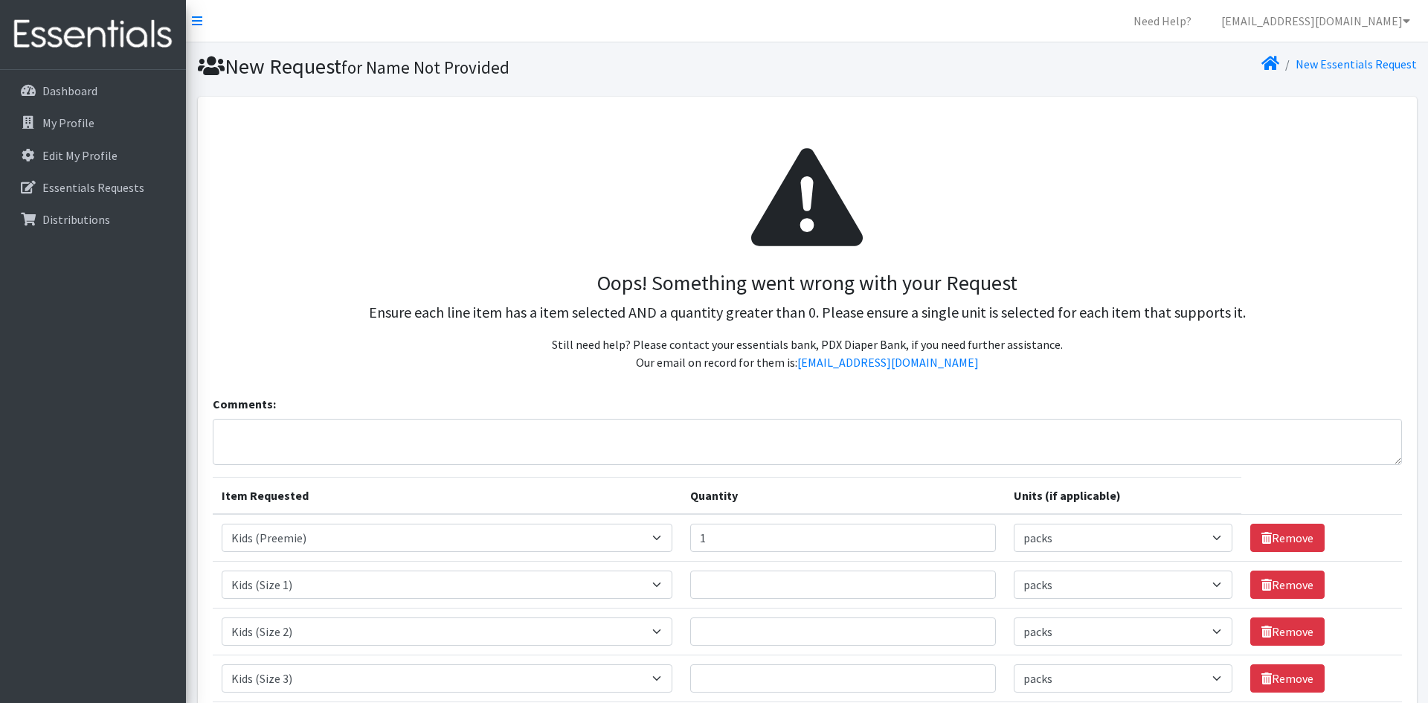
select select "pack"
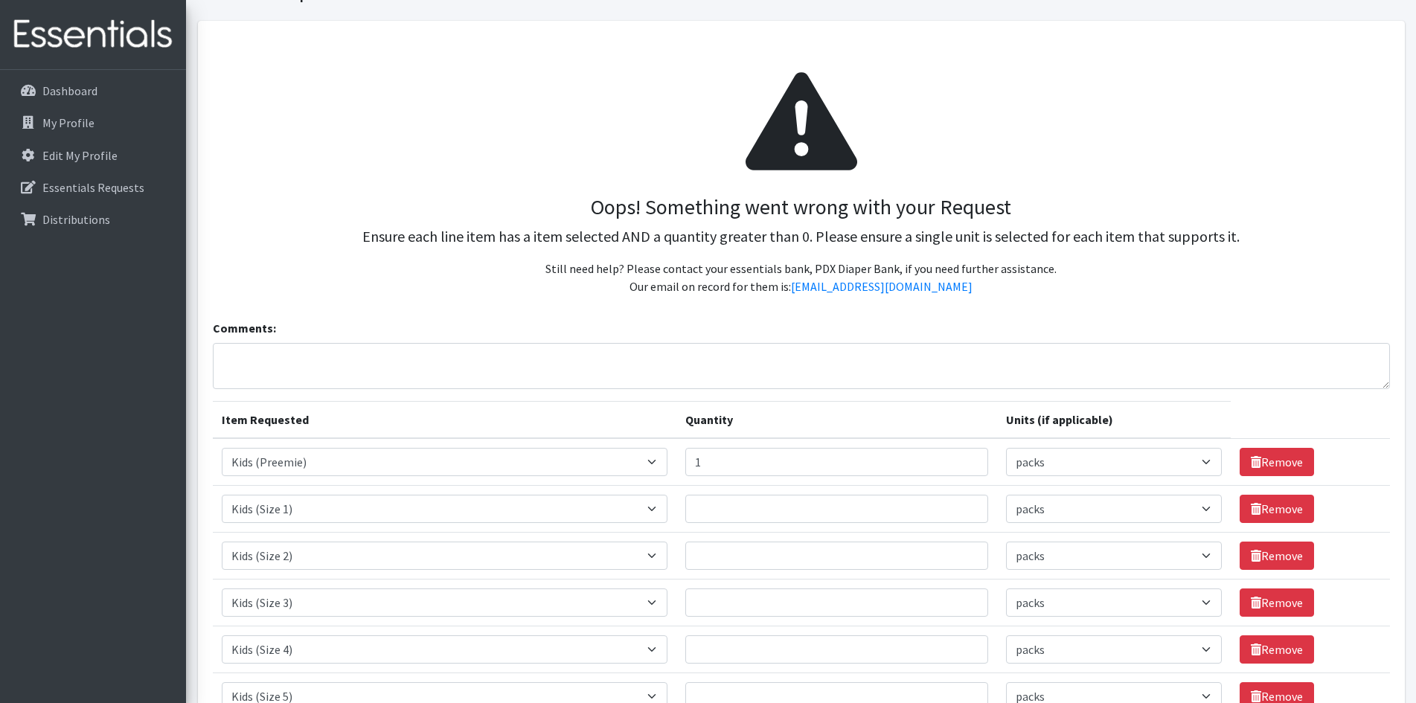
scroll to position [149, 0]
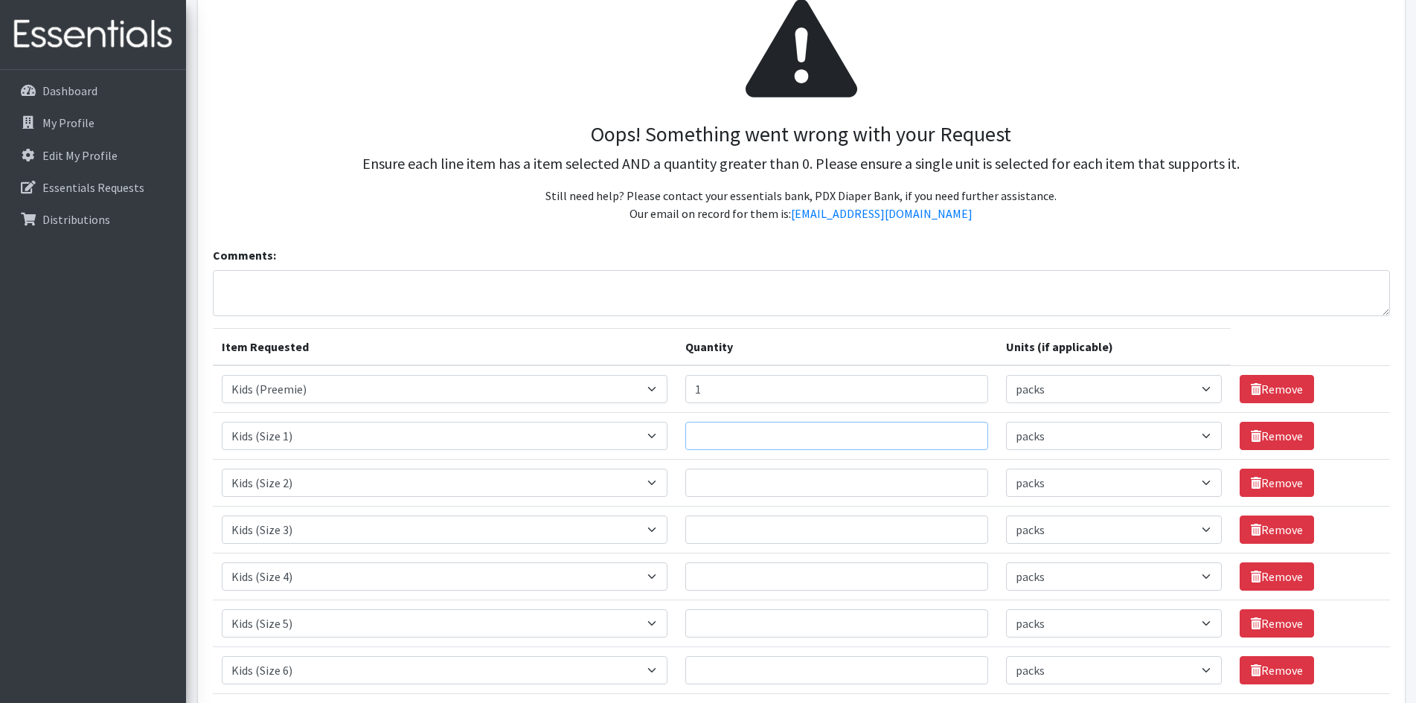
click at [780, 426] on input "Quantity" at bounding box center [836, 436] width 303 height 28
type input "1"
click at [775, 473] on input "Quantity" at bounding box center [836, 483] width 303 height 28
type input "2"
click at [760, 533] on input "Quantity" at bounding box center [836, 530] width 303 height 28
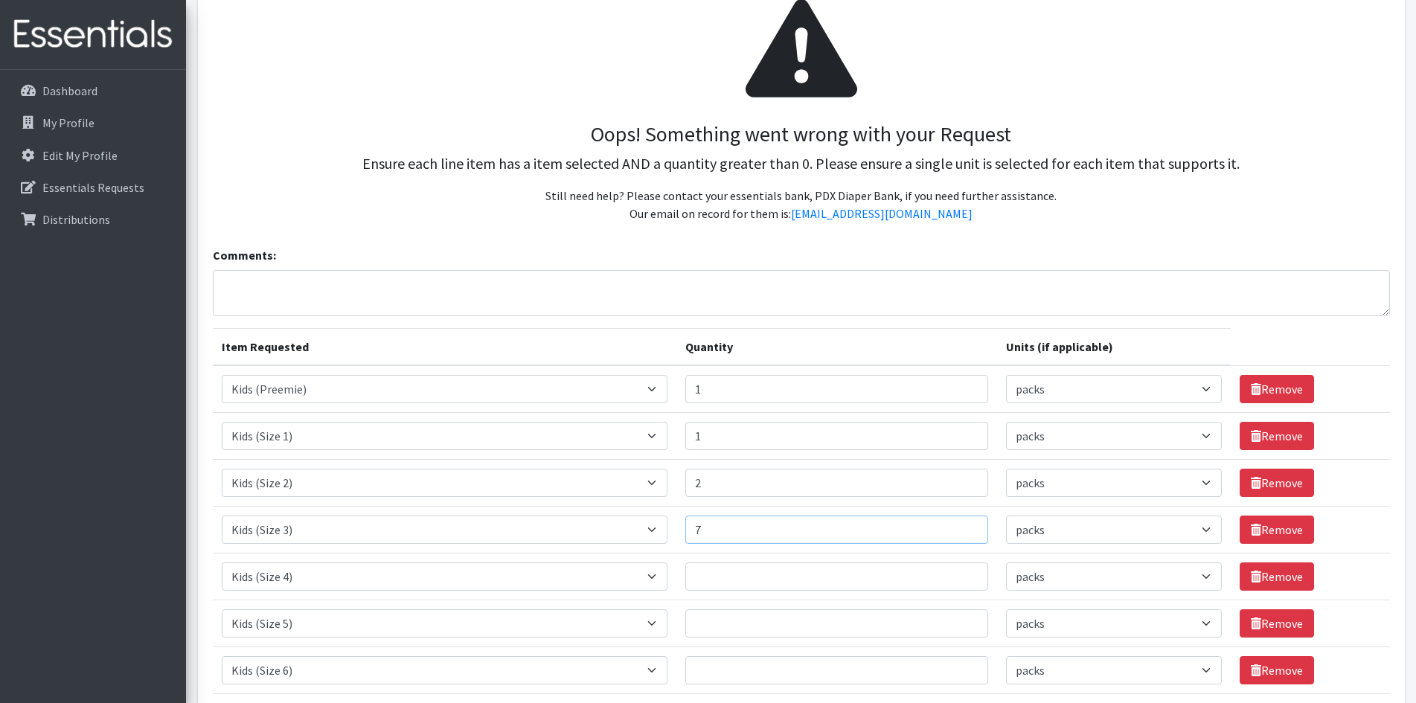
type input "7"
click at [753, 576] on input "Quantity" at bounding box center [836, 576] width 303 height 28
type input "9"
click at [754, 611] on input "Quantity" at bounding box center [836, 623] width 303 height 28
type input "18"
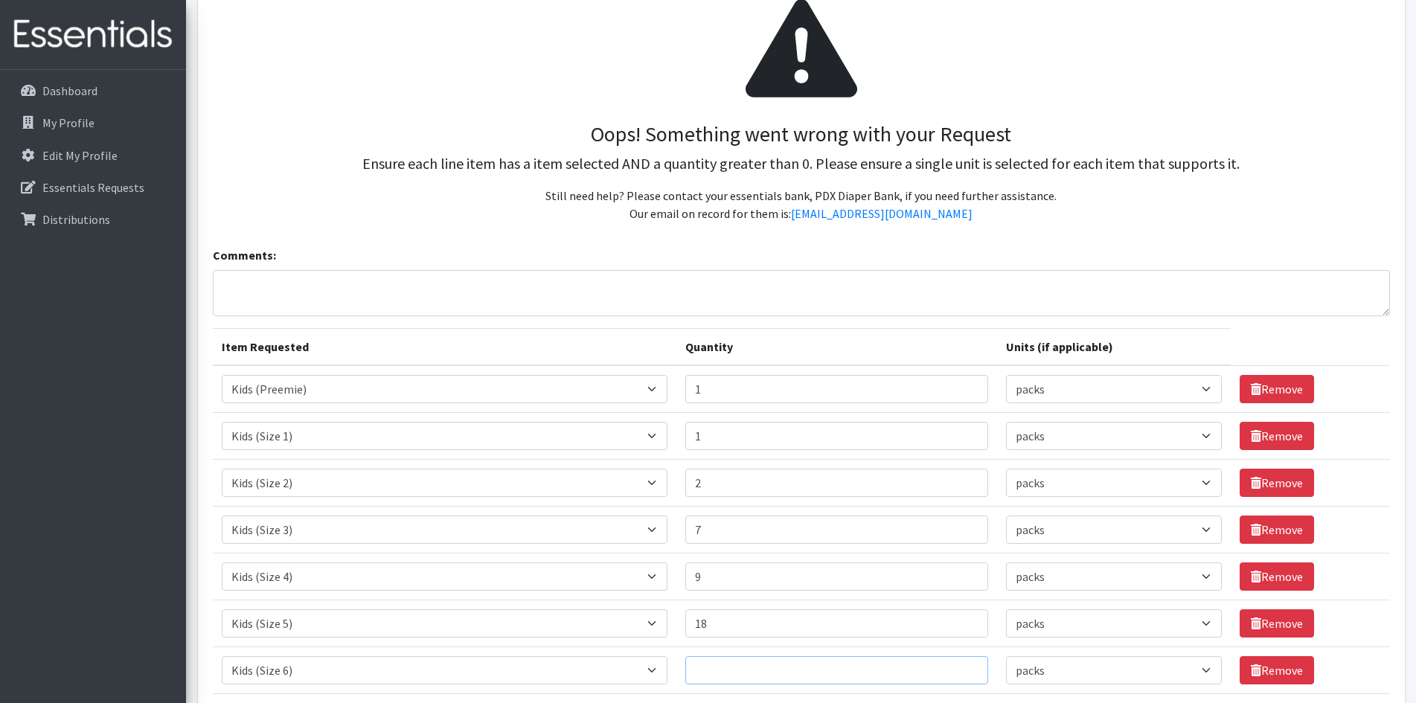
click at [743, 671] on input "Quantity" at bounding box center [836, 670] width 303 height 28
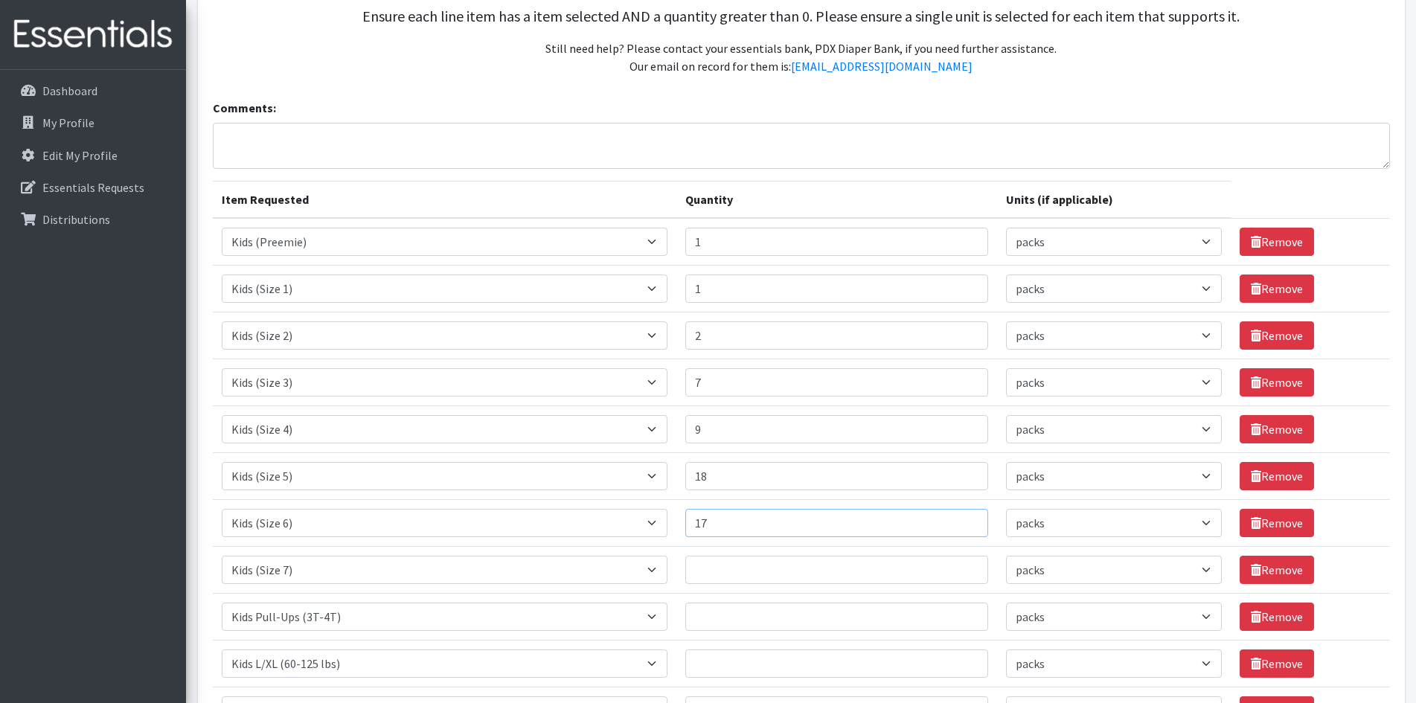
scroll to position [298, 0]
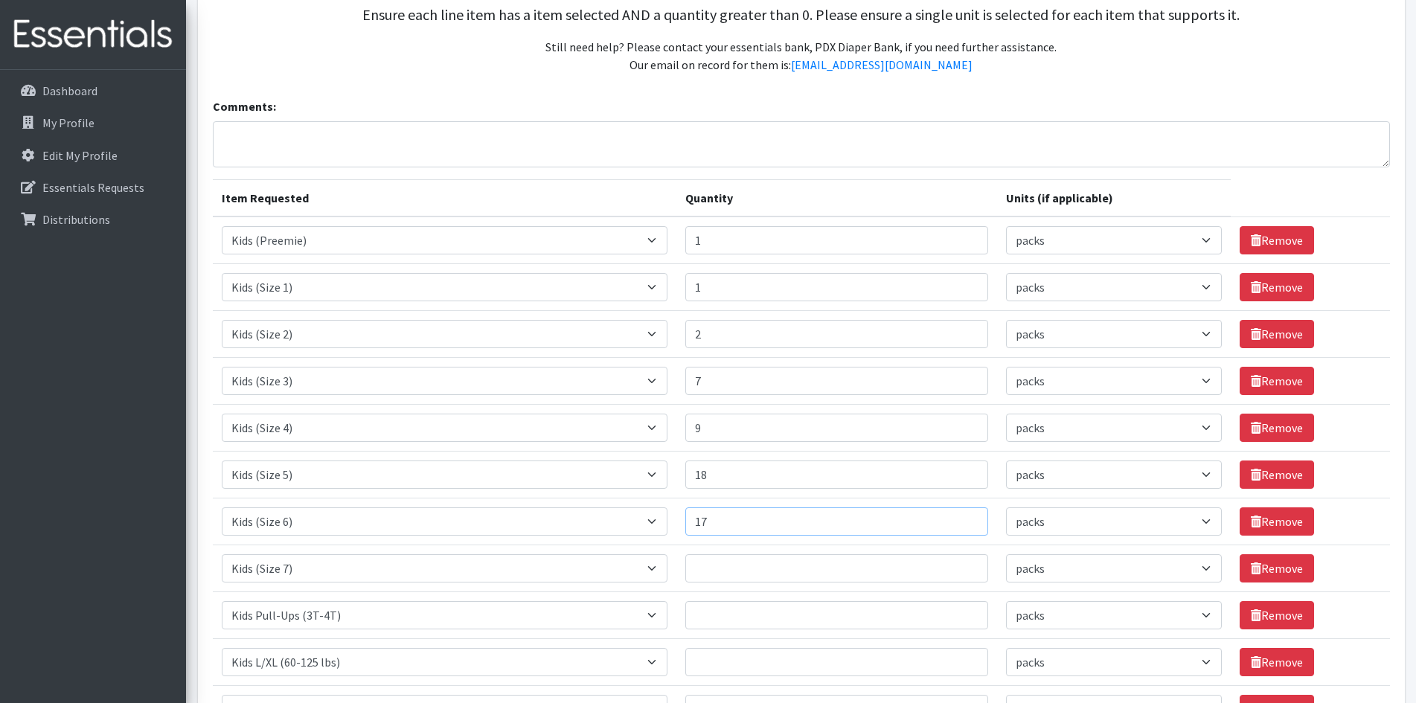
type input "17"
click at [744, 569] on input "Quantity" at bounding box center [836, 568] width 303 height 28
type input "7"
click at [748, 625] on input "Quantity" at bounding box center [836, 615] width 303 height 28
type input "1"
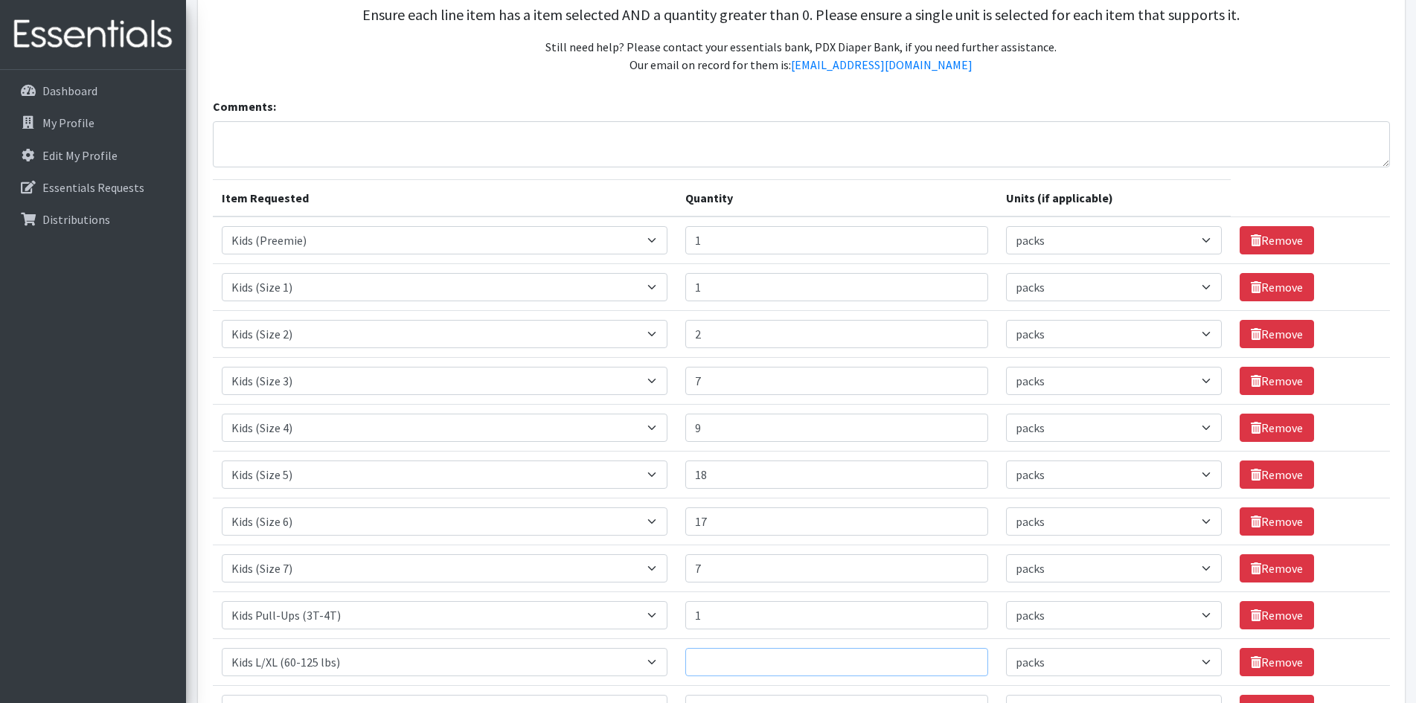
click at [733, 667] on input "Quantity" at bounding box center [836, 662] width 303 height 28
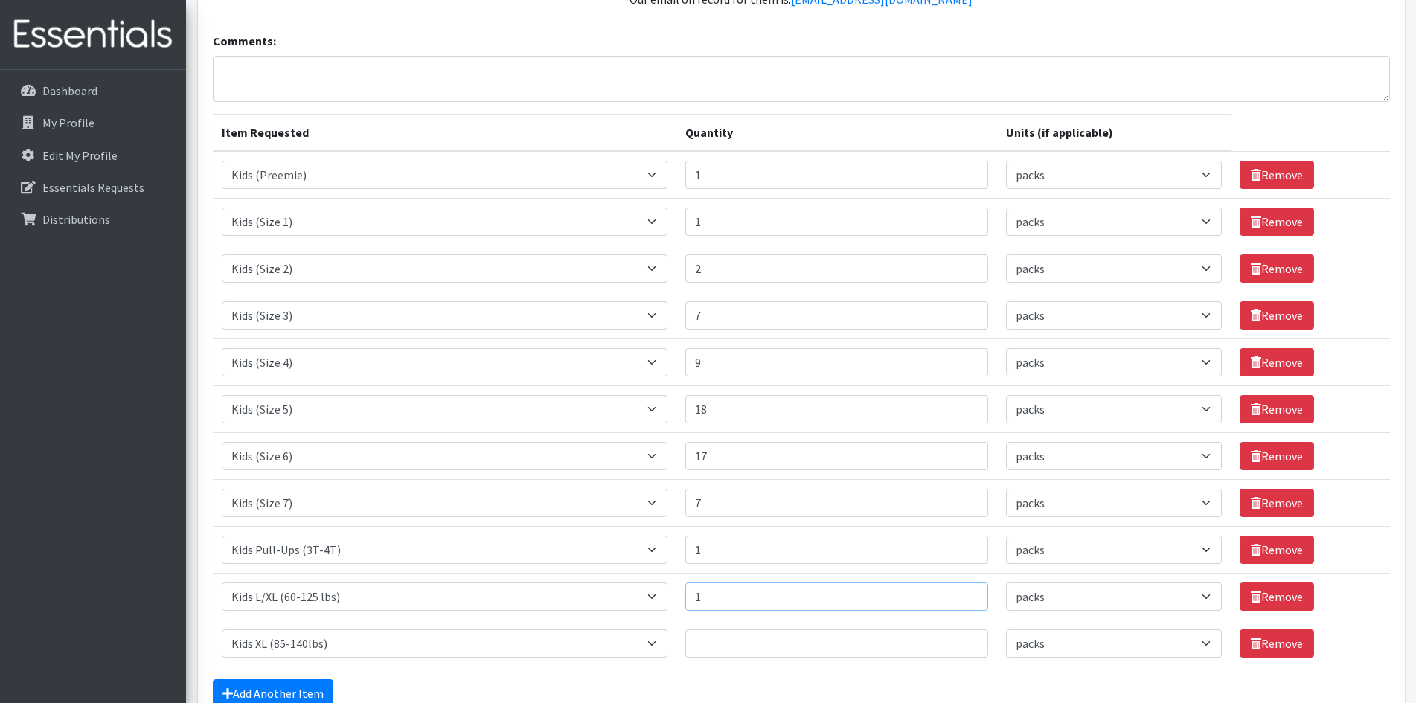
scroll to position [446, 0]
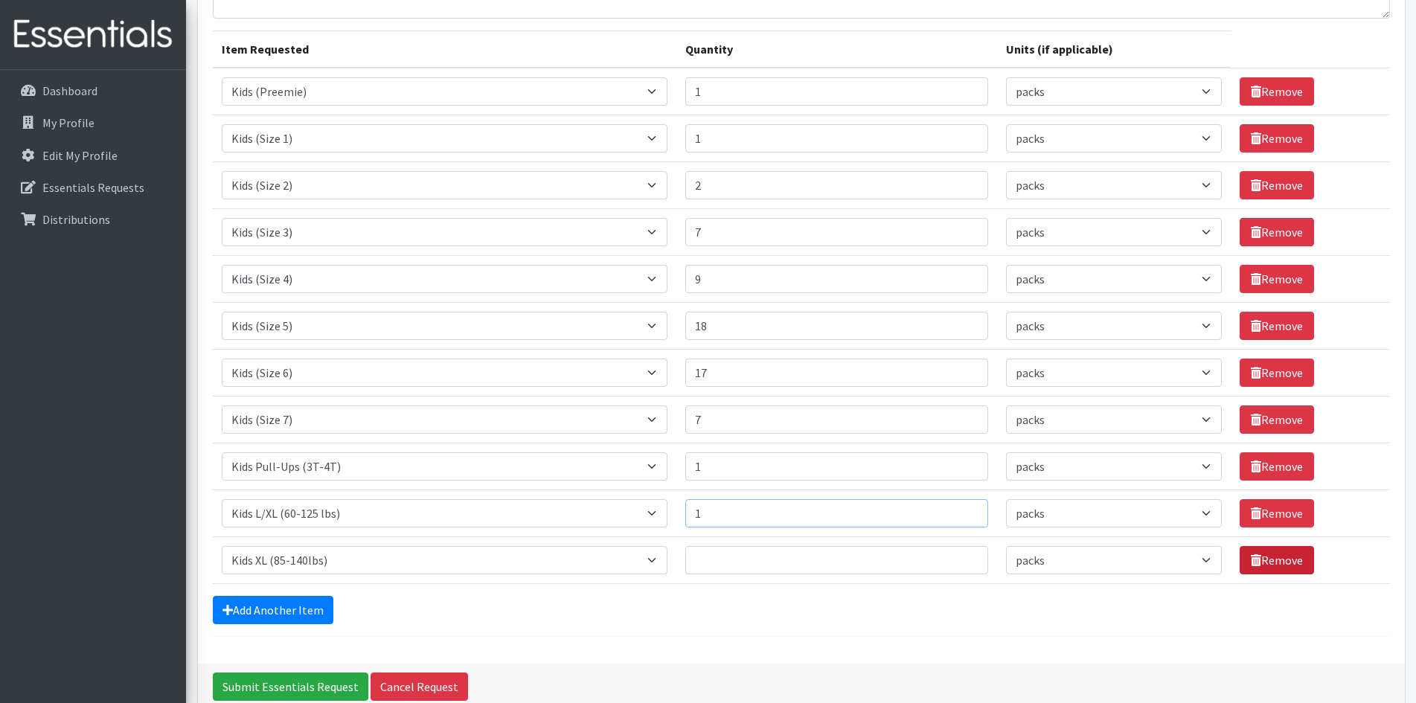
type input "1"
click at [1253, 559] on icon at bounding box center [1255, 560] width 10 height 12
click at [1274, 556] on link "Remove" at bounding box center [1276, 560] width 74 height 28
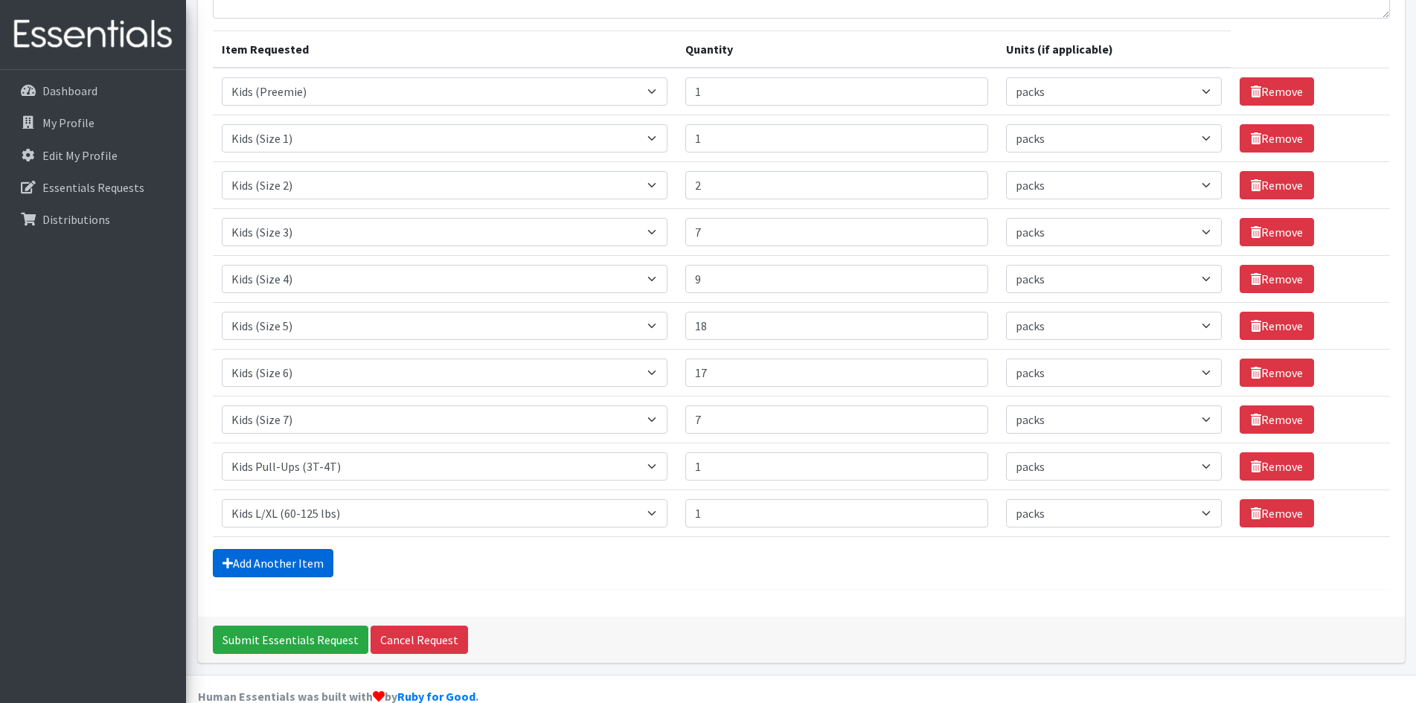
click at [313, 571] on link "Add Another Item" at bounding box center [273, 563] width 121 height 28
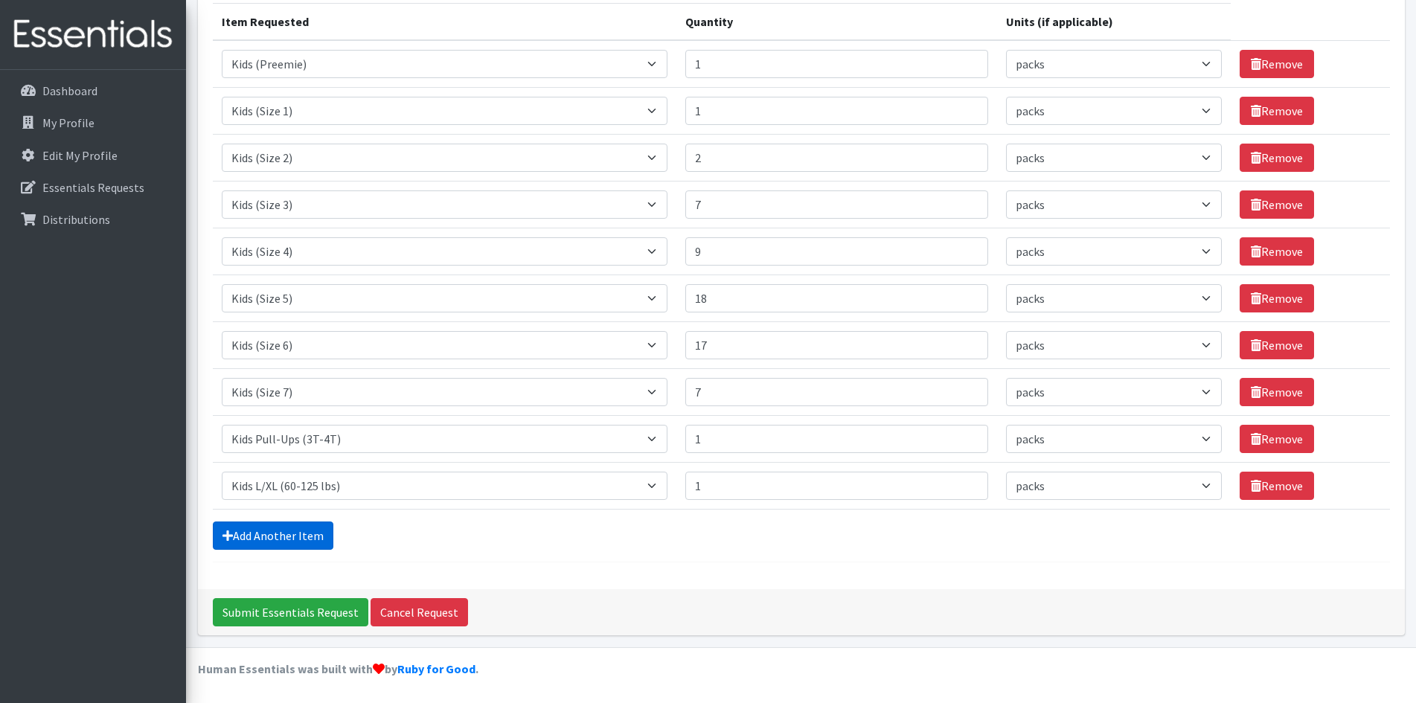
scroll to position [521, 0]
select select "pack"
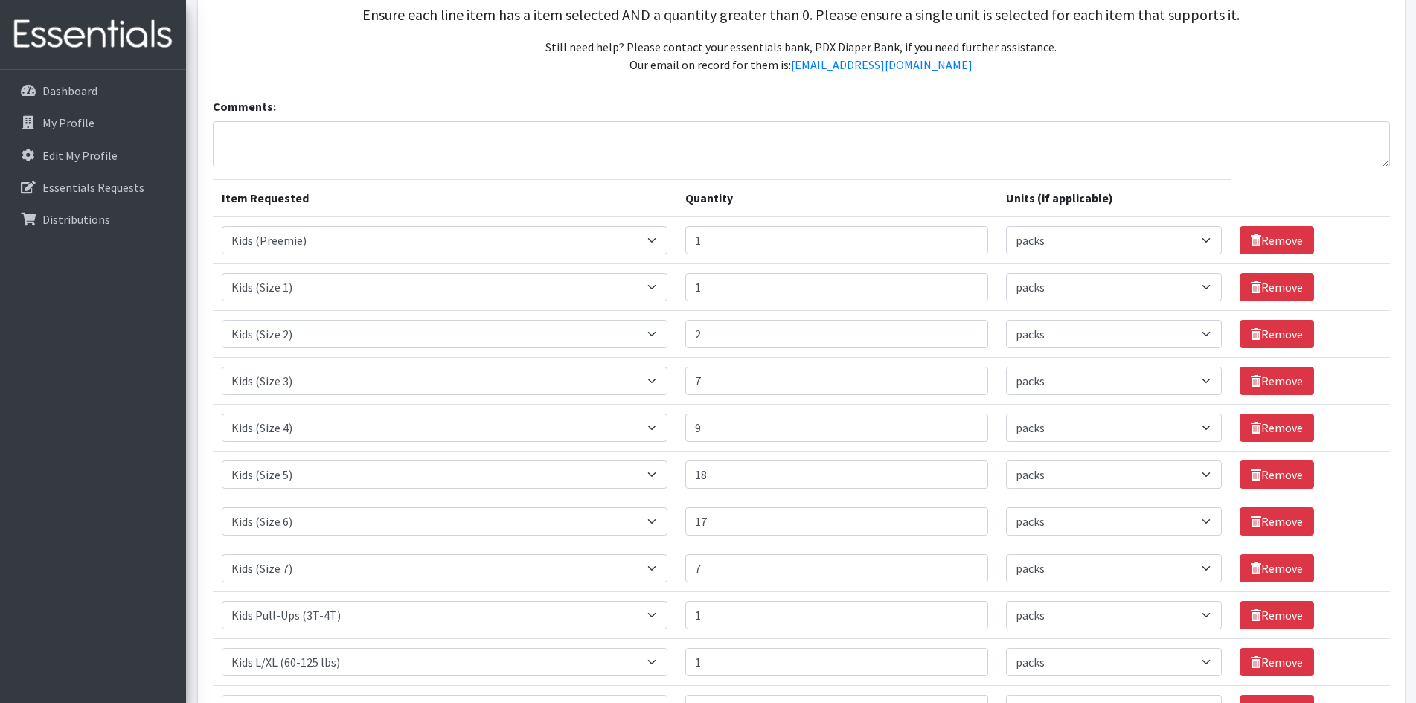
scroll to position [446, 0]
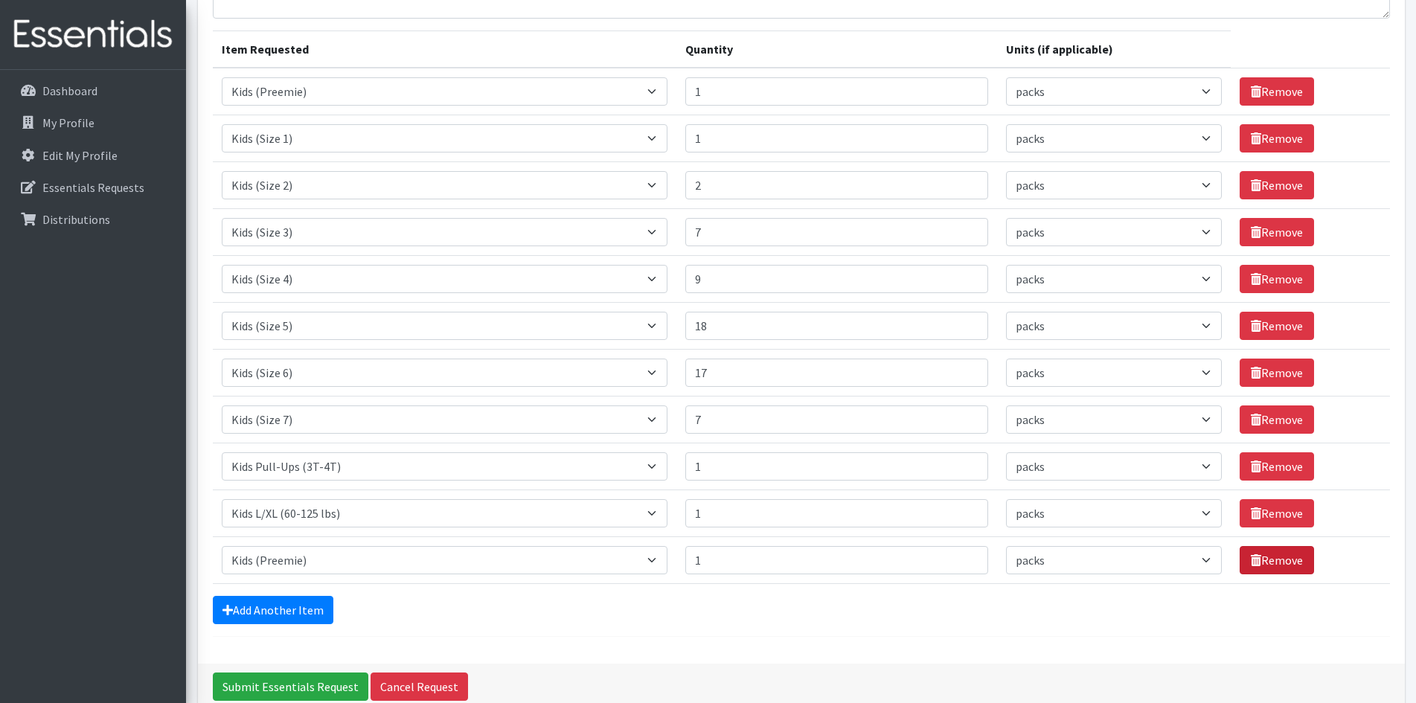
click at [1250, 565] on icon at bounding box center [1255, 560] width 10 height 12
click at [1278, 559] on link "Remove" at bounding box center [1276, 560] width 74 height 28
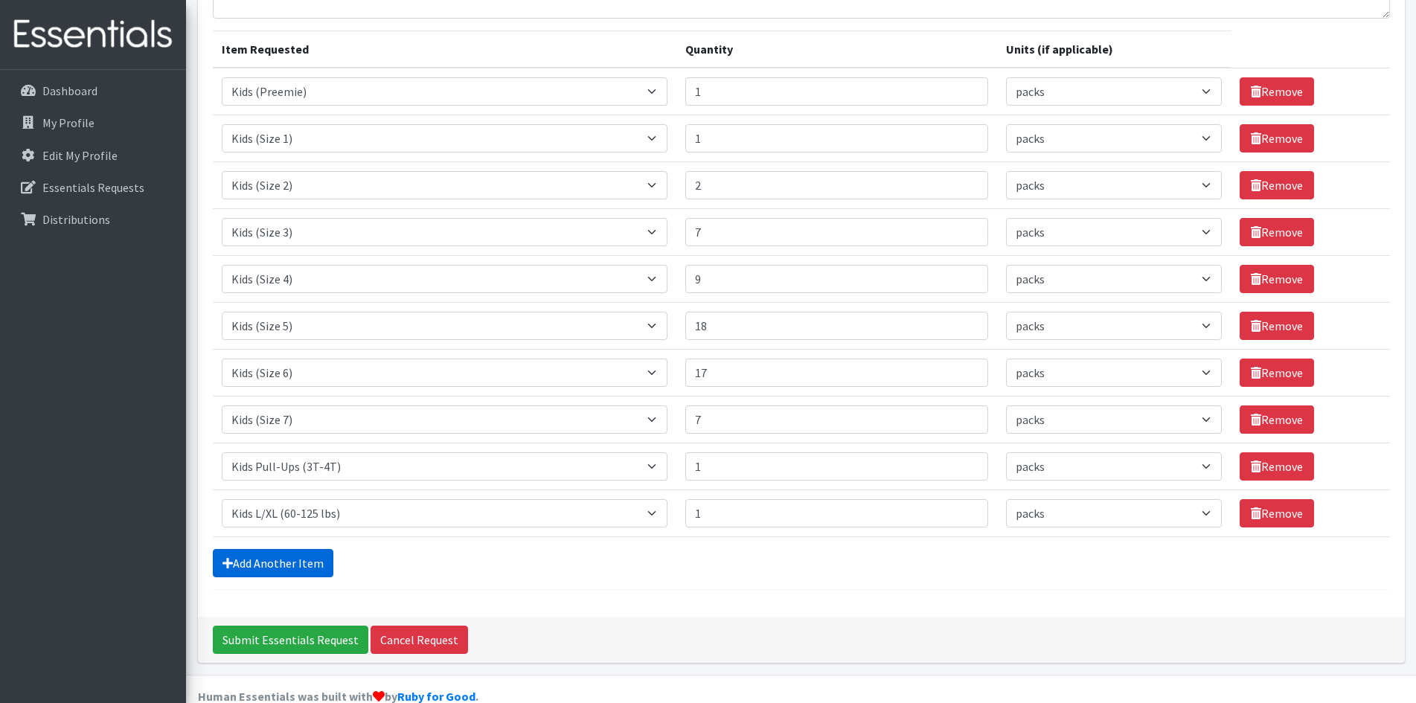
click at [255, 566] on link "Add Another Item" at bounding box center [273, 563] width 121 height 28
select select "pack"
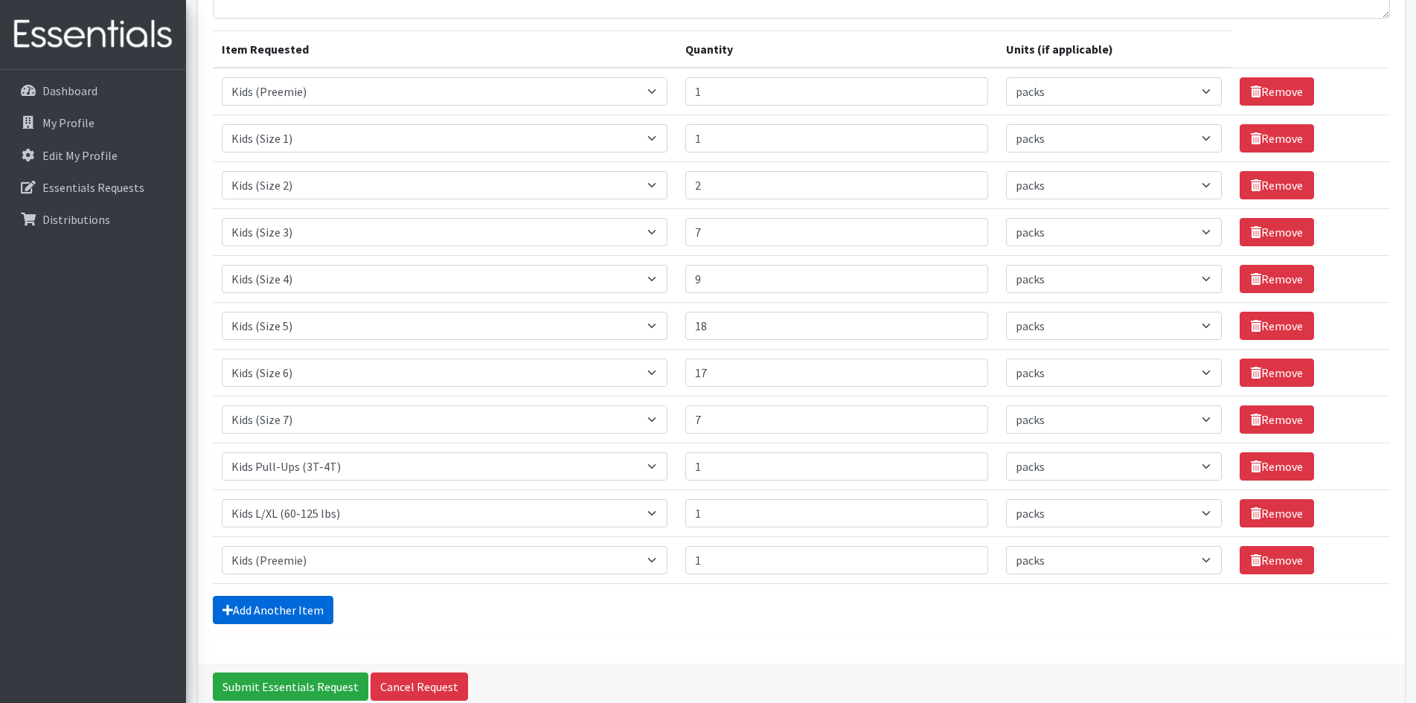
scroll to position [521, 0]
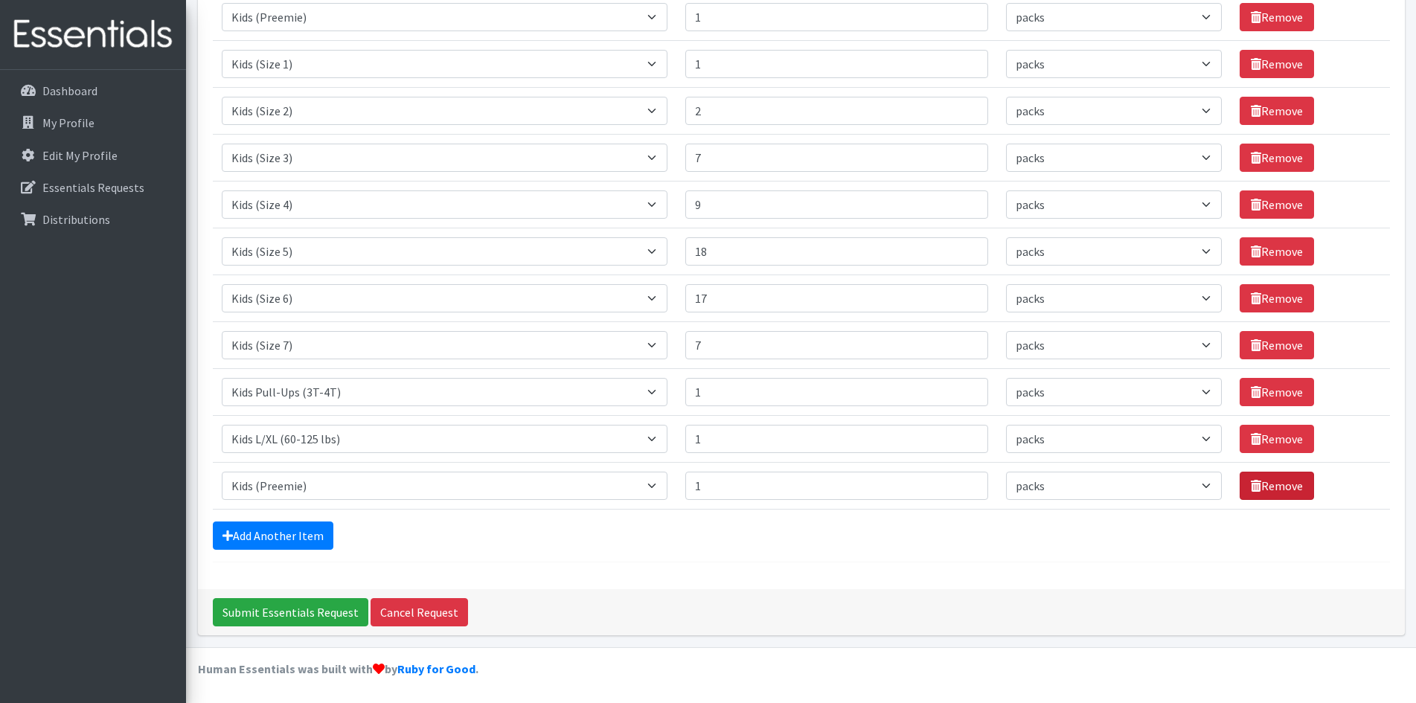
click at [1276, 477] on link "Remove" at bounding box center [1276, 486] width 74 height 28
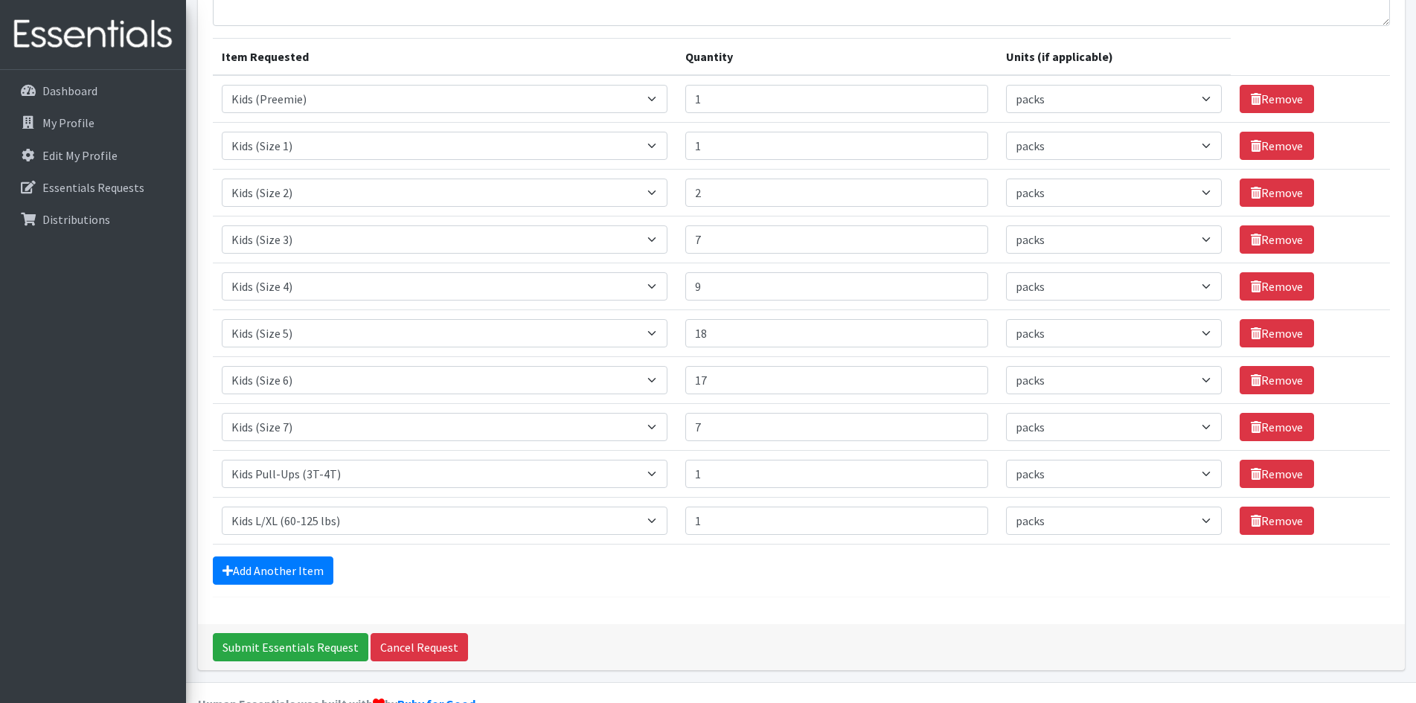
scroll to position [474, 0]
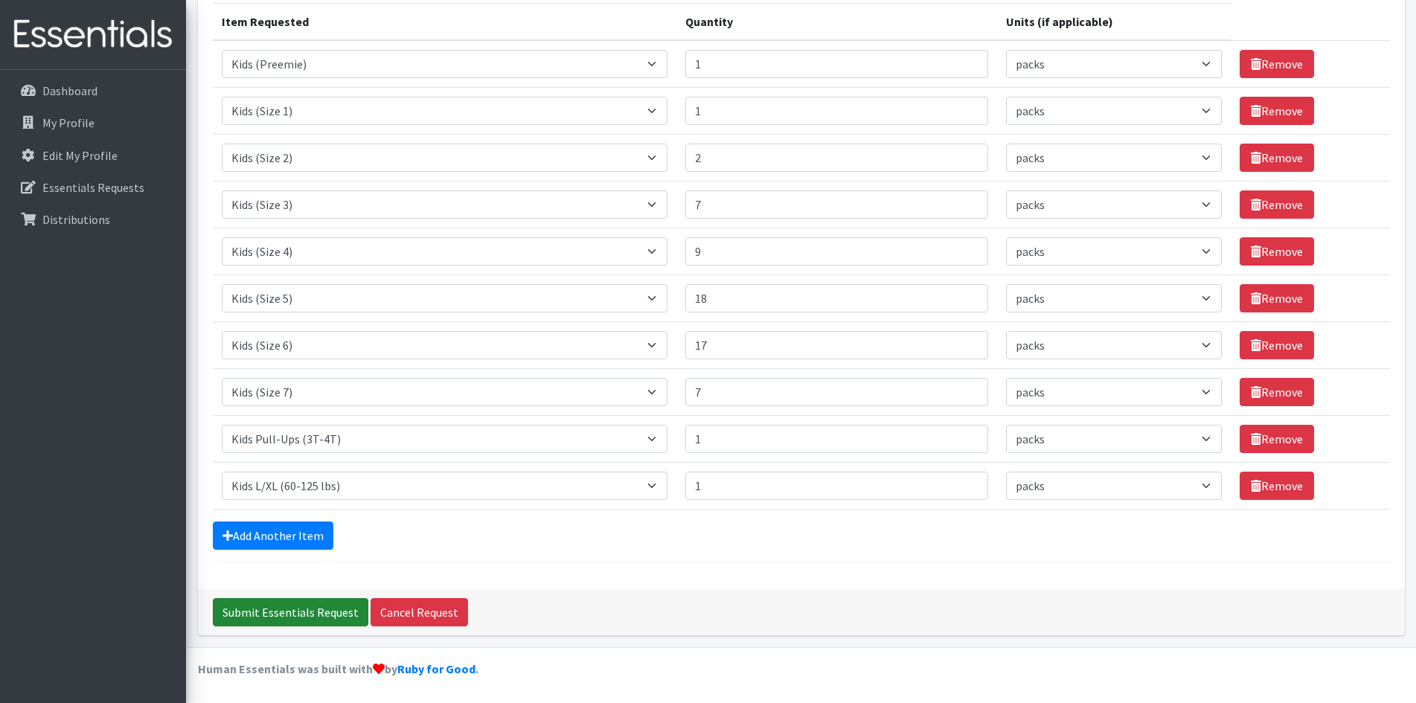
click at [289, 612] on input "Submit Essentials Request" at bounding box center [290, 612] width 155 height 28
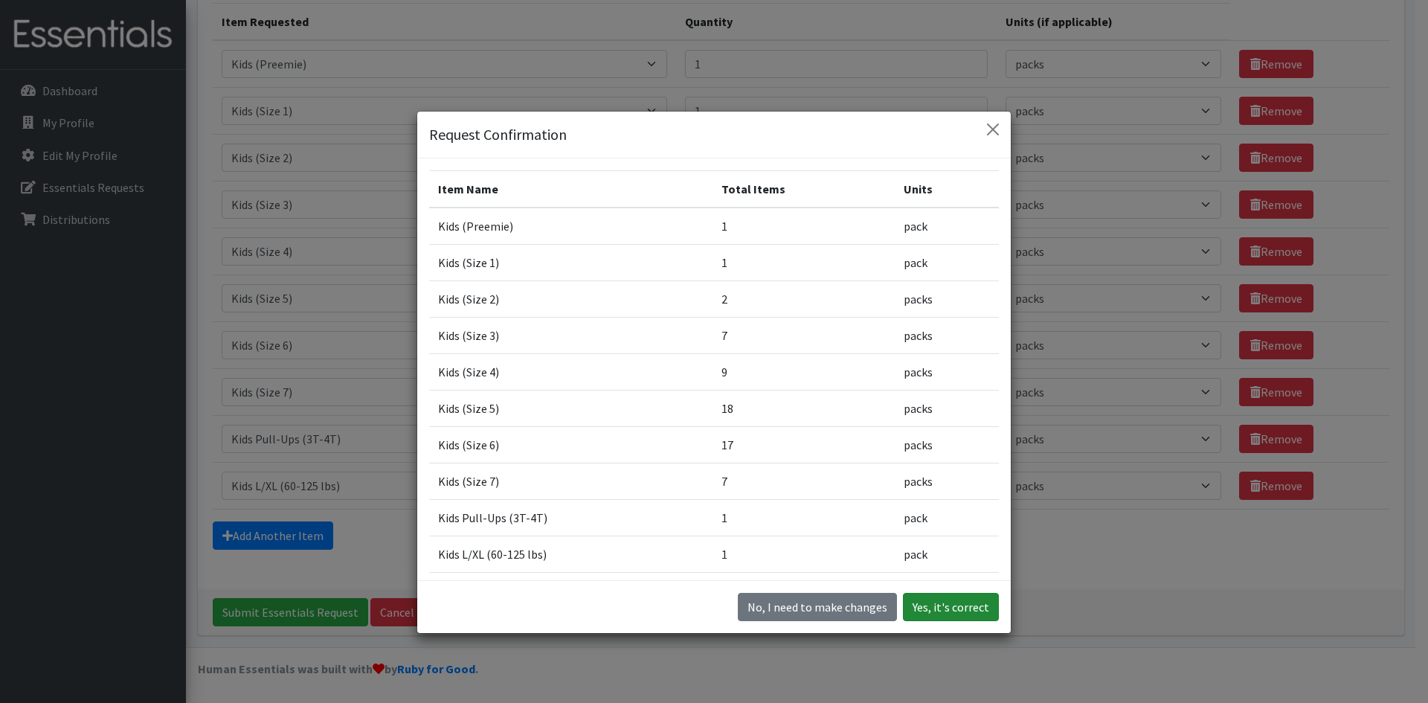
click at [936, 609] on button "Yes, it's correct" at bounding box center [951, 607] width 96 height 28
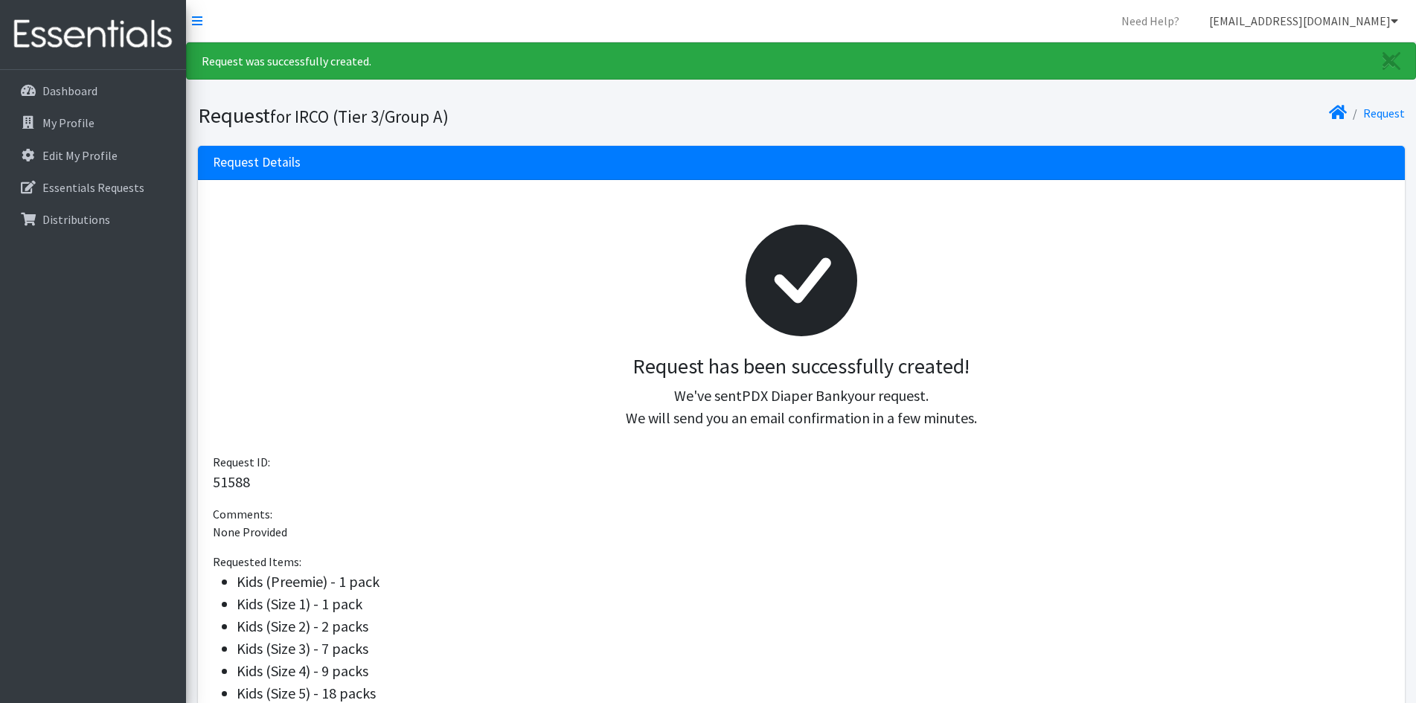
click at [1394, 25] on icon at bounding box center [1393, 21] width 7 height 12
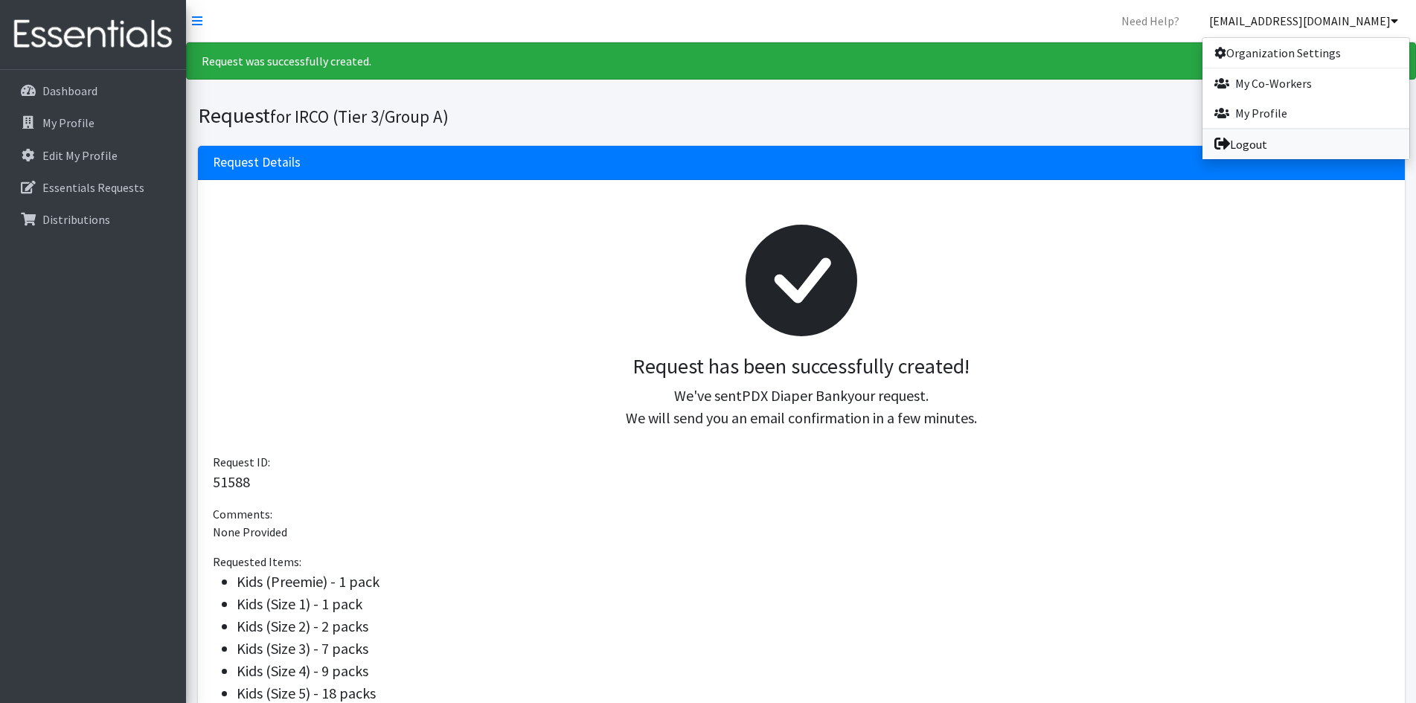
click at [1239, 147] on link "Logout" at bounding box center [1305, 144] width 207 height 30
